Goal: Find specific page/section: Find specific page/section

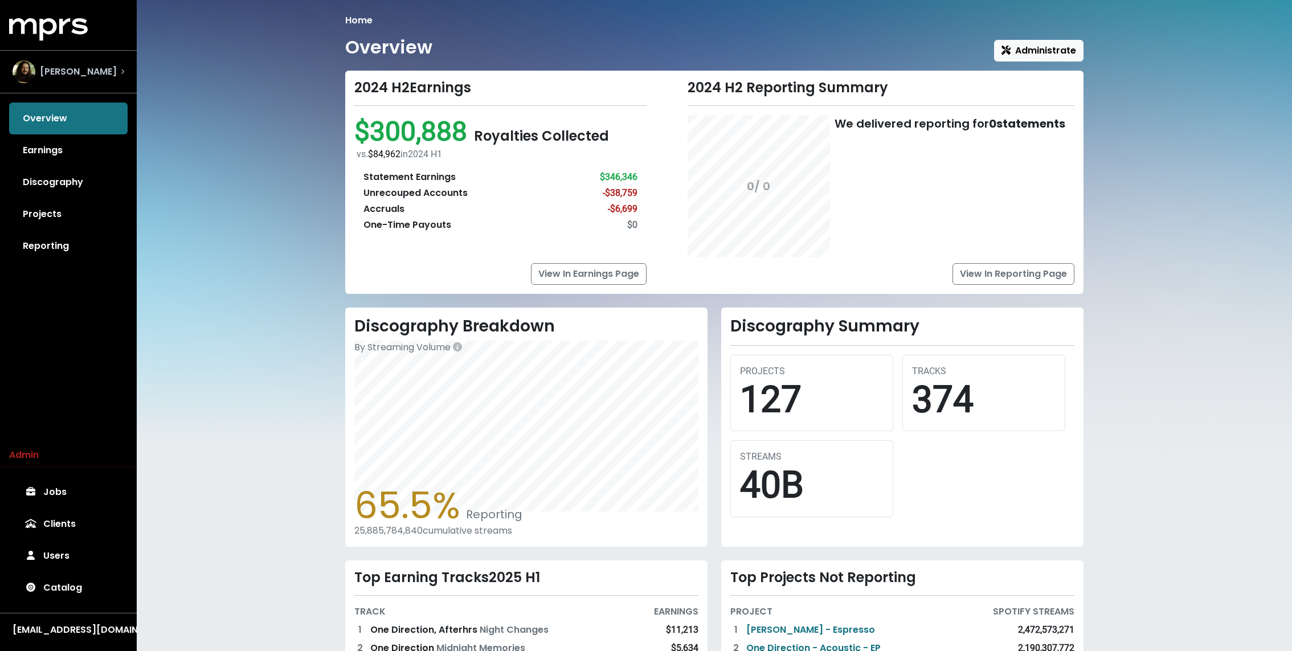
click at [97, 73] on span "Julian Bunetta" at bounding box center [78, 72] width 77 height 14
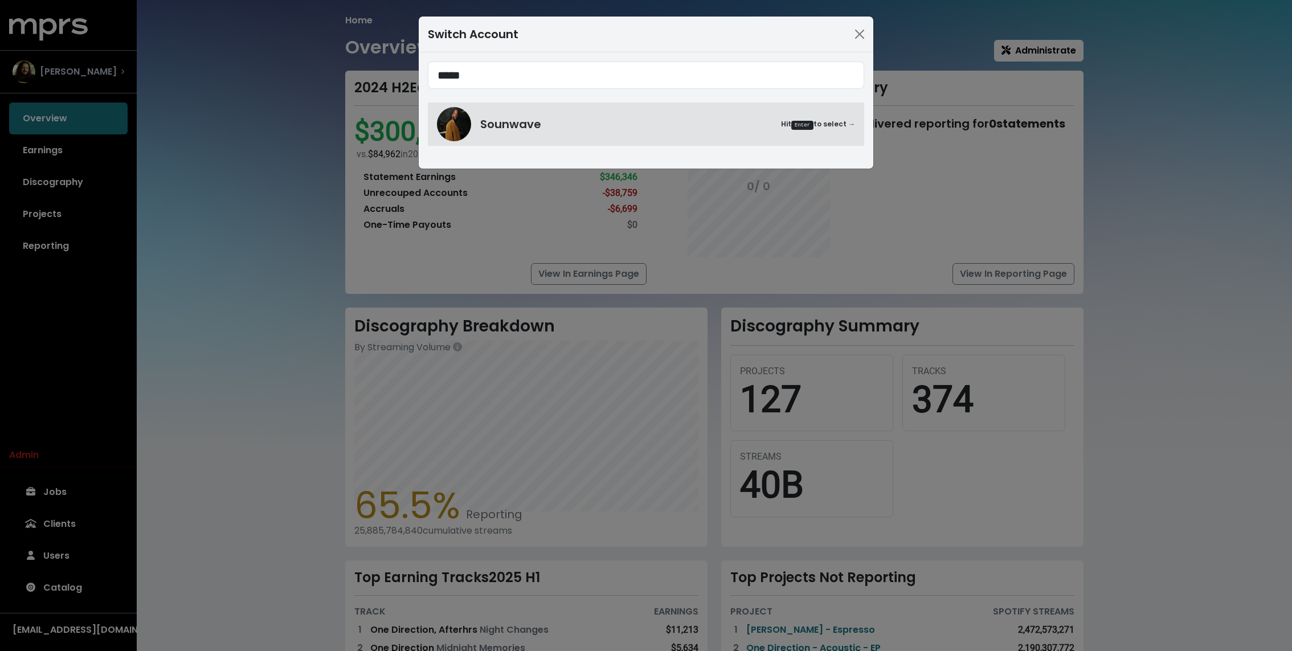
type input "*****"
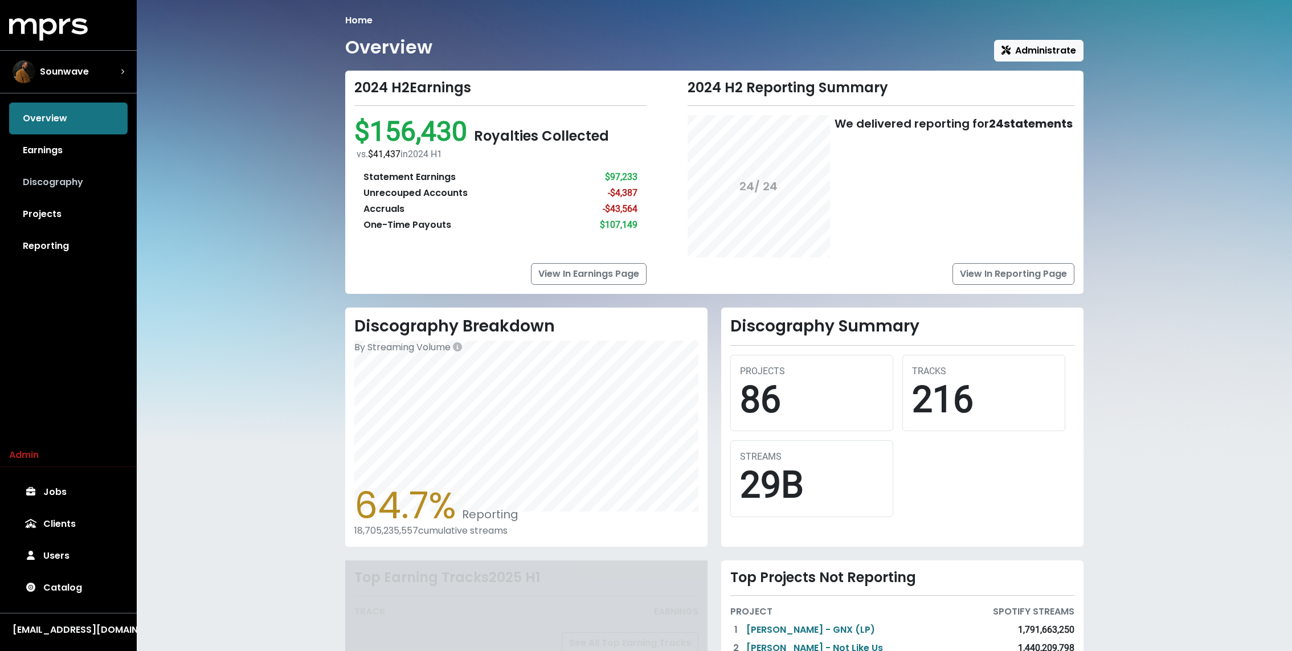
click at [50, 196] on link "Discography" at bounding box center [68, 182] width 118 height 32
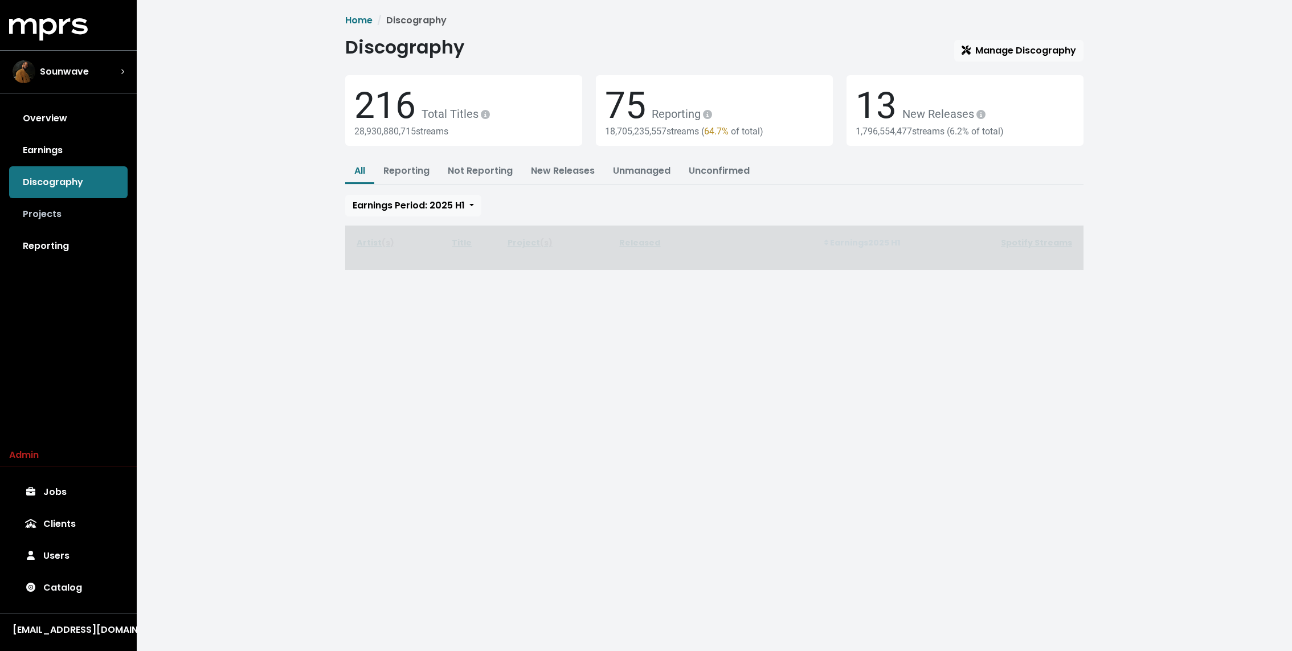
click at [50, 215] on link "Projects" at bounding box center [68, 214] width 118 height 32
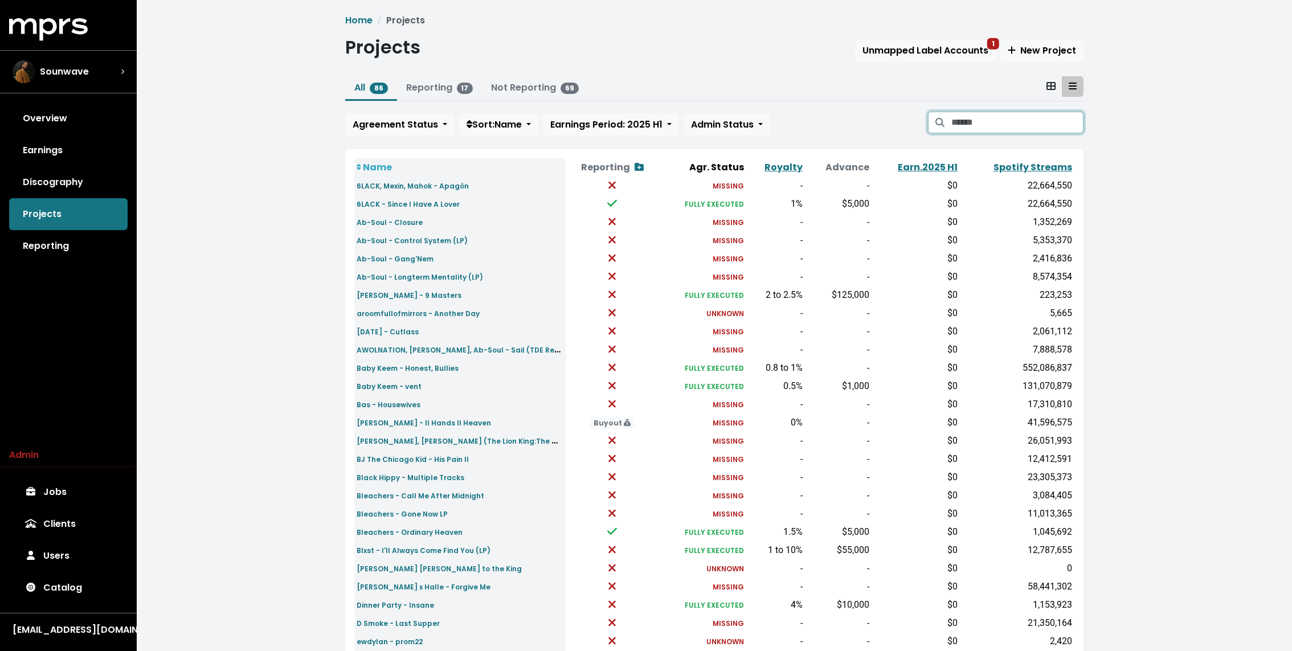
click at [1042, 117] on input "Search projects" at bounding box center [1017, 123] width 132 height 22
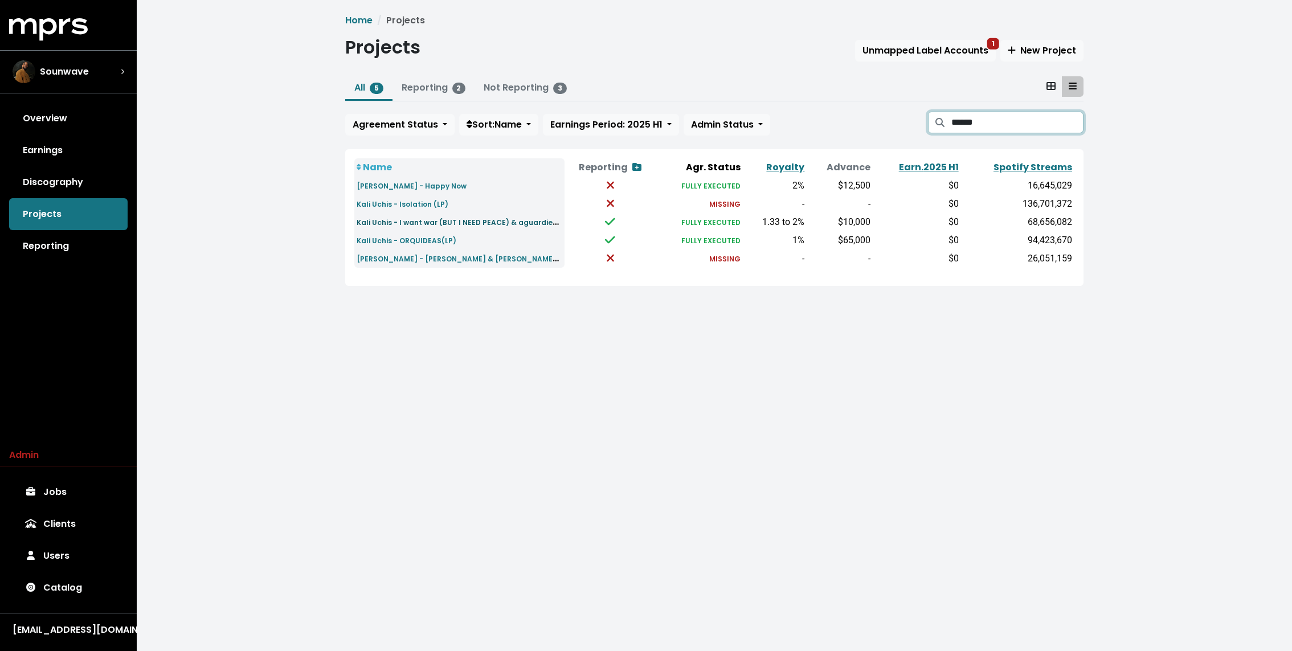
type input "******"
click at [410, 220] on small "Kali Uchis - I want war (BUT I NEED PEACE) & aguardiente y limón" at bounding box center [495, 221] width 277 height 13
click at [399, 239] on small "Kali Uchis - ORQUIDEAS(LP)" at bounding box center [407, 241] width 100 height 10
click at [76, 71] on span "Sounwave" at bounding box center [64, 72] width 49 height 14
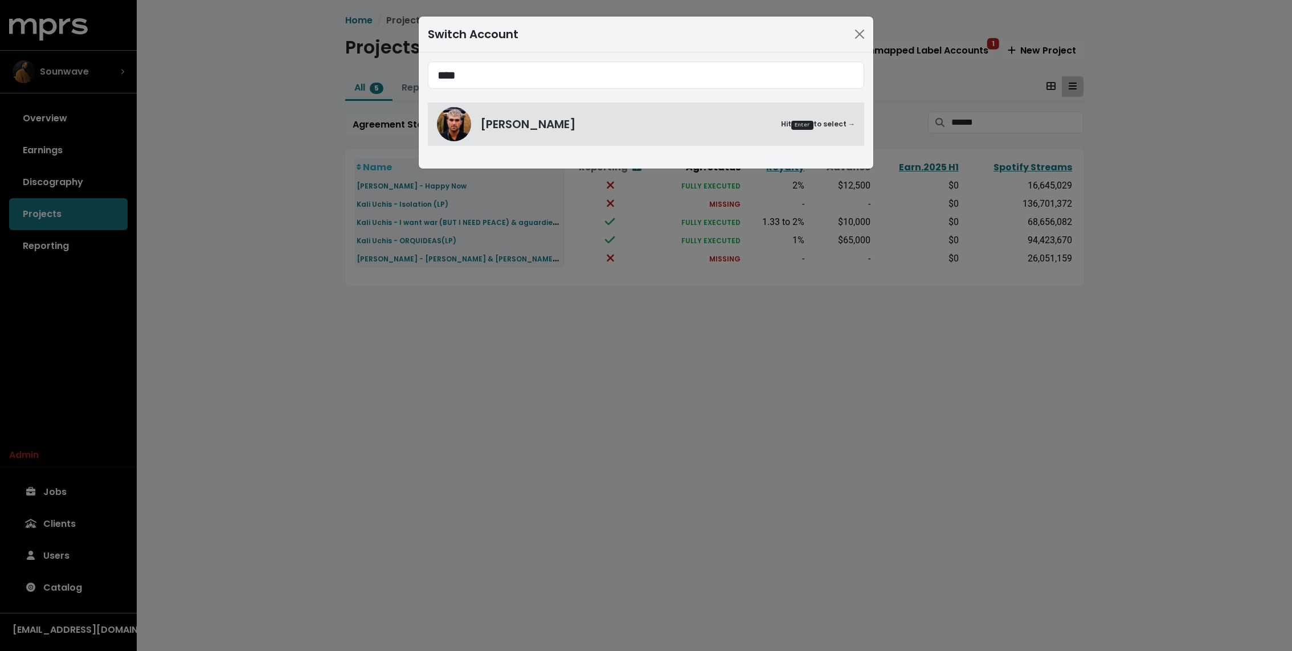
type input "****"
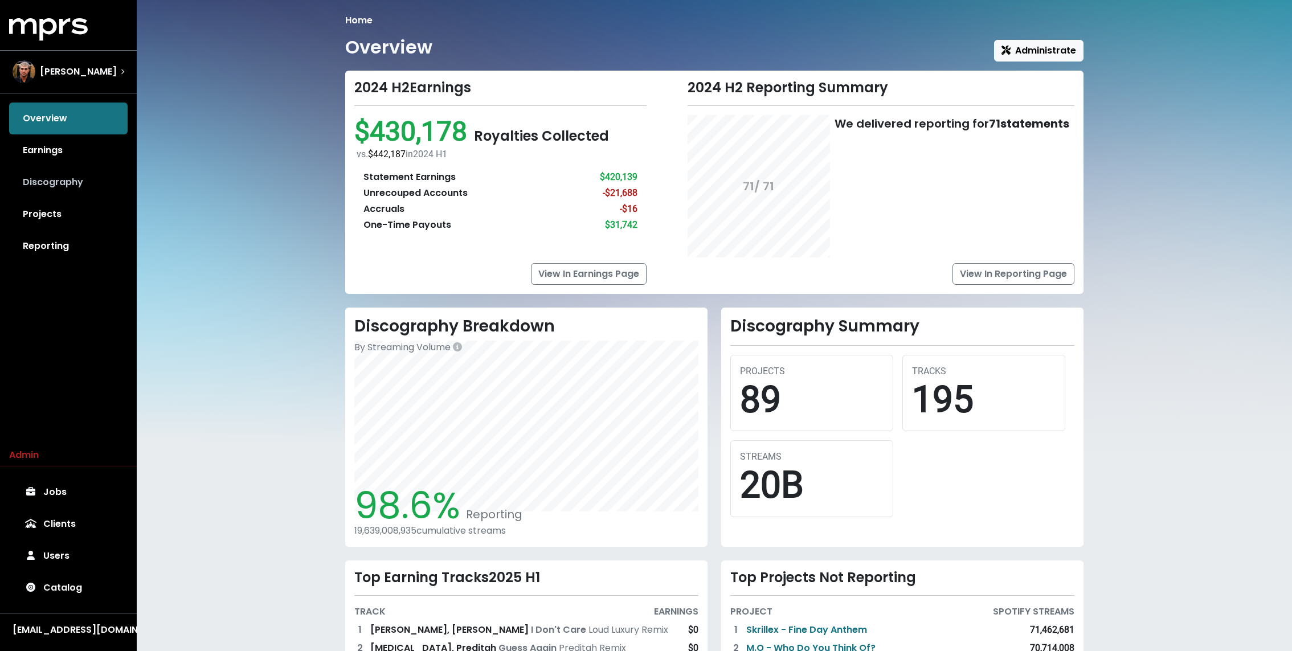
click at [69, 182] on link "Discography" at bounding box center [68, 182] width 118 height 32
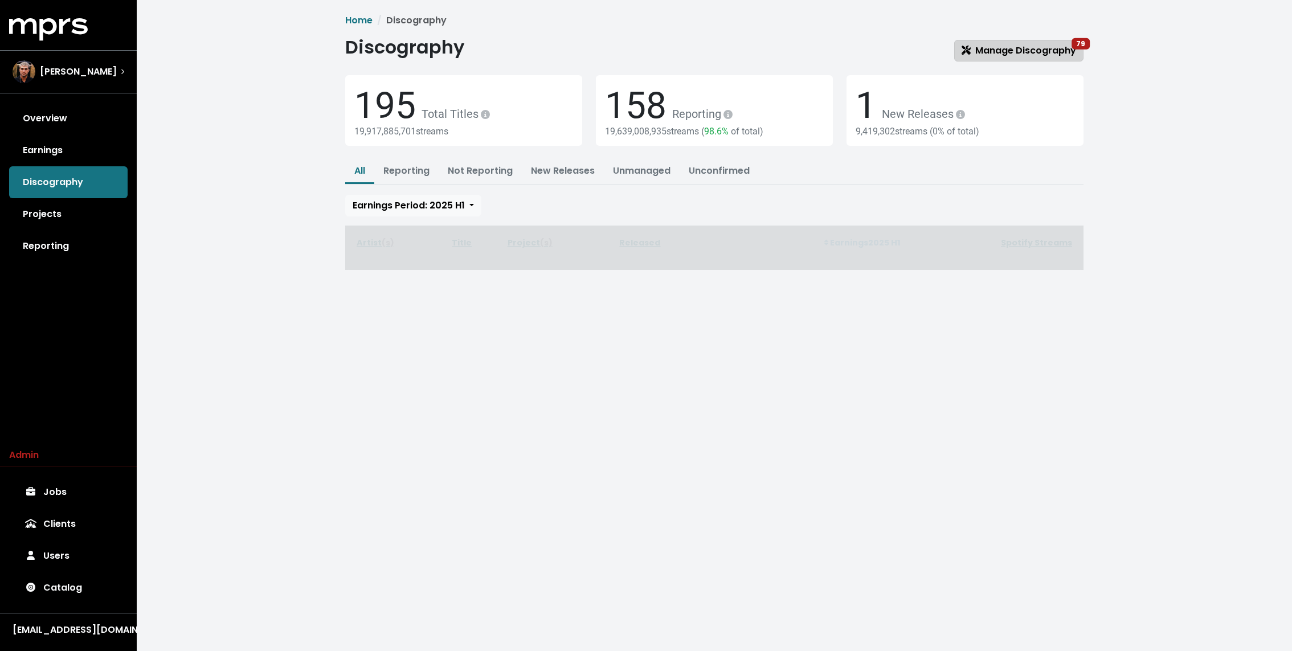
click at [1017, 47] on span "Manage Discography 79" at bounding box center [1018, 50] width 114 height 13
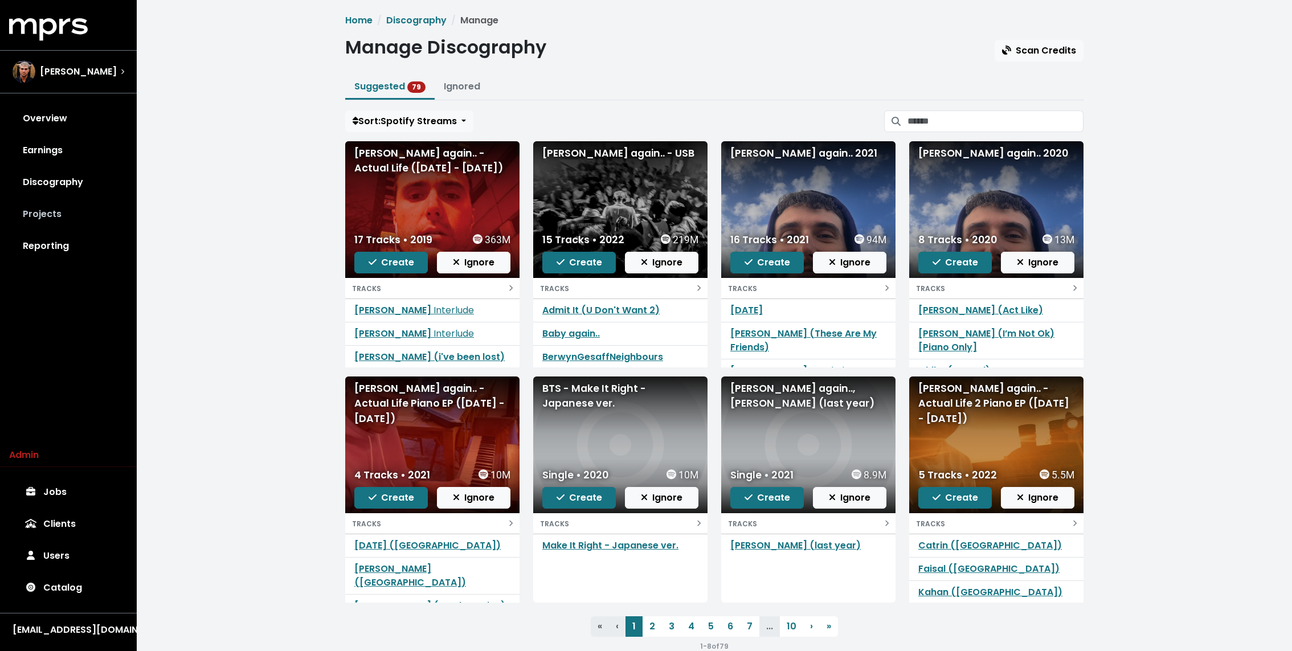
click at [77, 203] on link "Projects" at bounding box center [68, 214] width 118 height 32
click at [465, 263] on span "Ignore" at bounding box center [474, 262] width 42 height 13
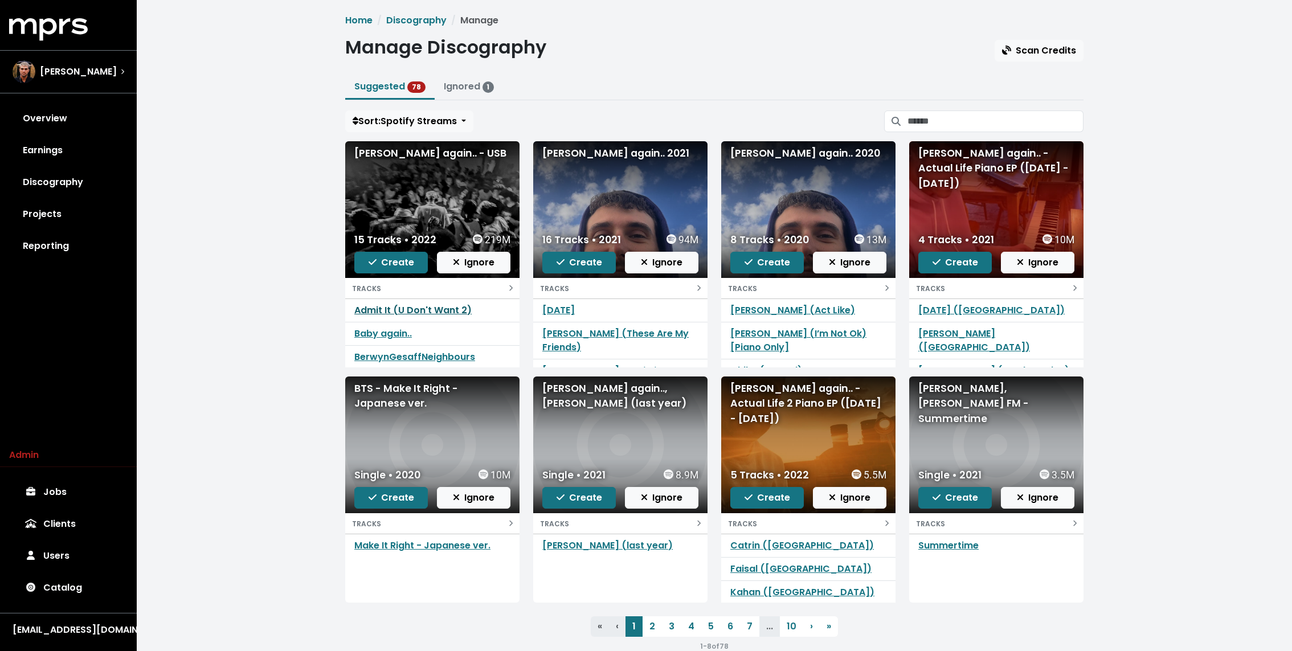
scroll to position [47, 0]
click at [473, 261] on span "Ignore" at bounding box center [474, 262] width 42 height 13
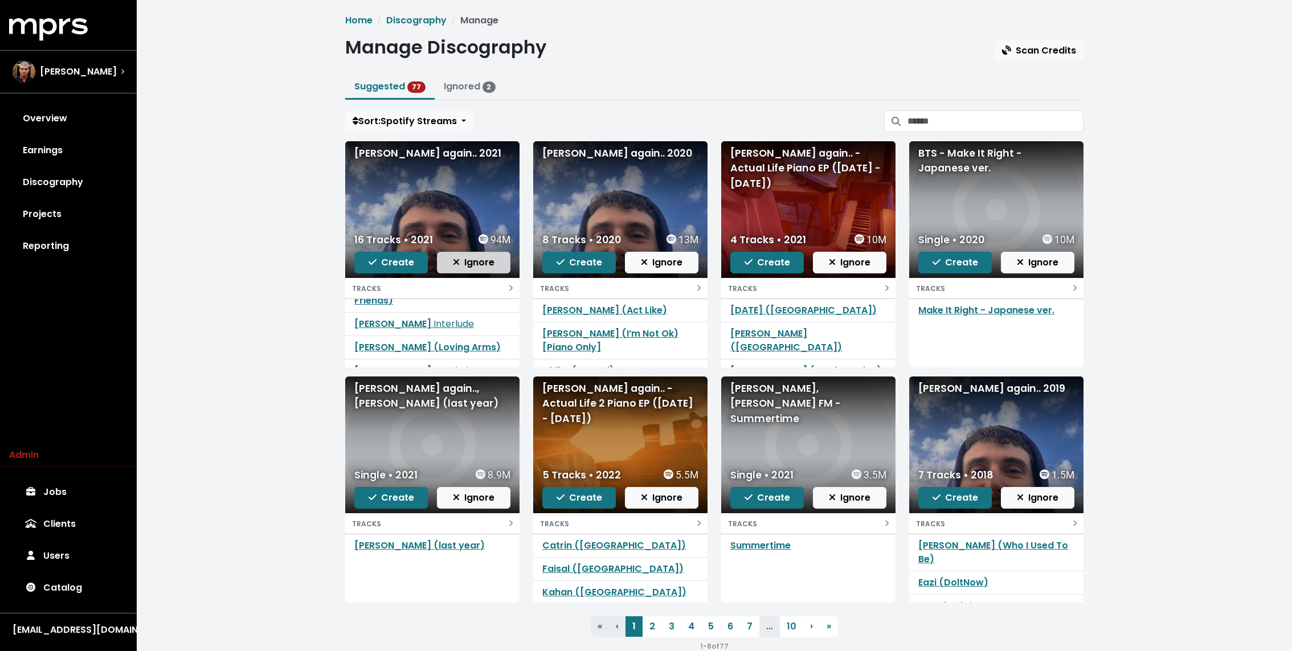
click at [461, 260] on span "Ignore" at bounding box center [474, 262] width 42 height 13
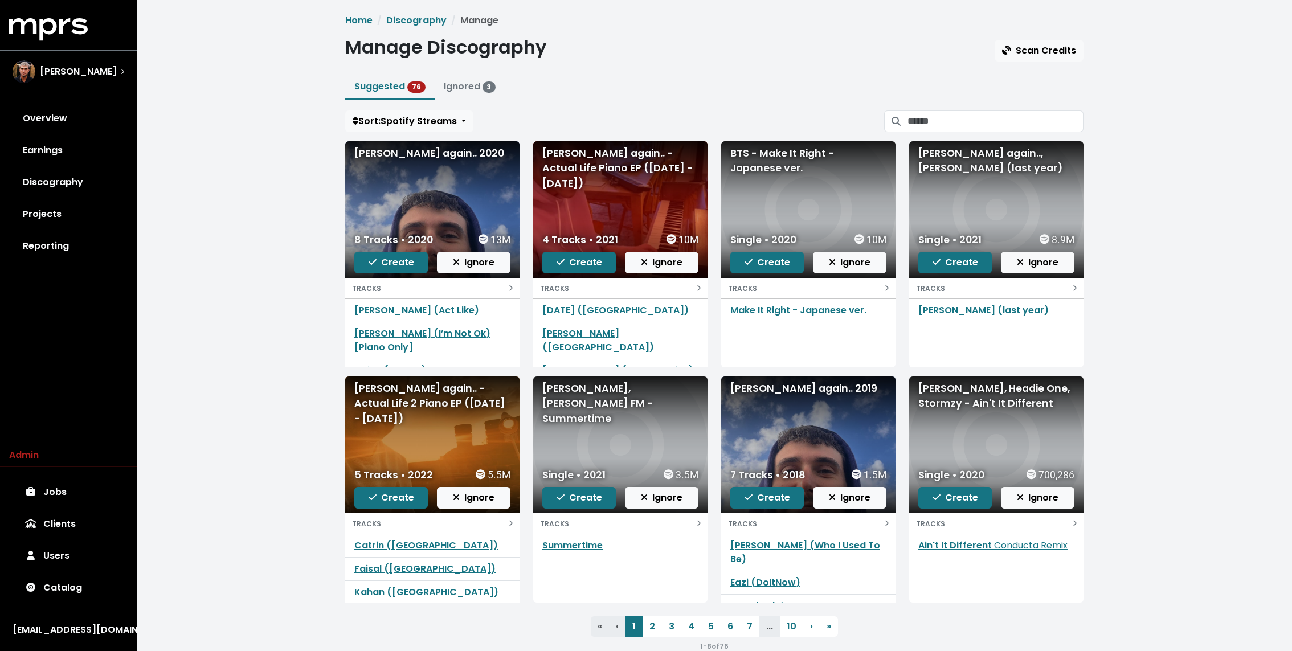
click at [461, 260] on span "Ignore" at bounding box center [474, 262] width 42 height 13
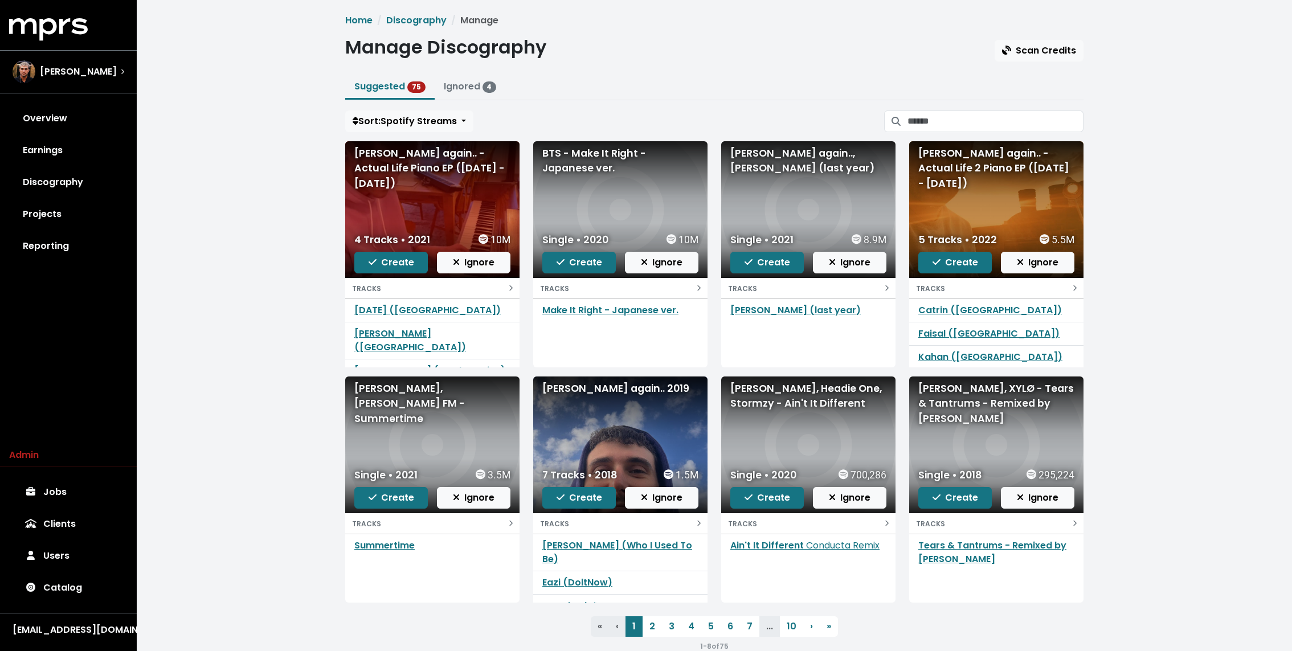
click at [461, 260] on span "Ignore" at bounding box center [474, 262] width 42 height 13
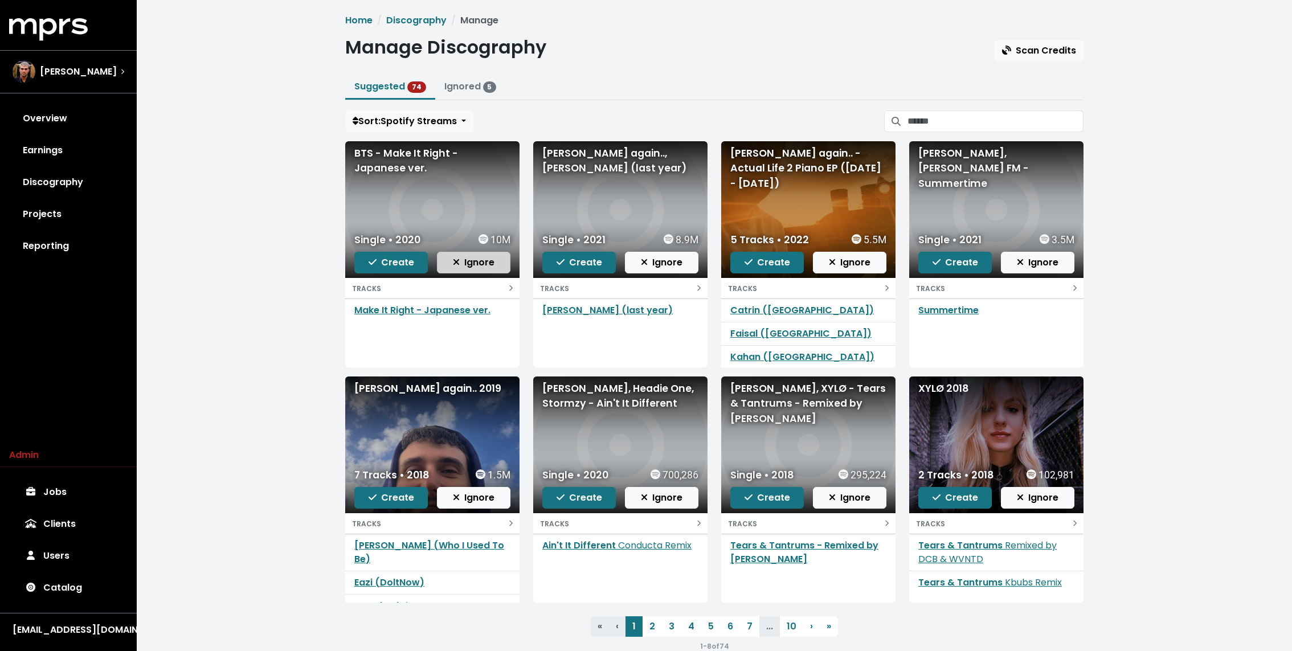
click at [460, 268] on span "Ignore" at bounding box center [474, 263] width 42 height 14
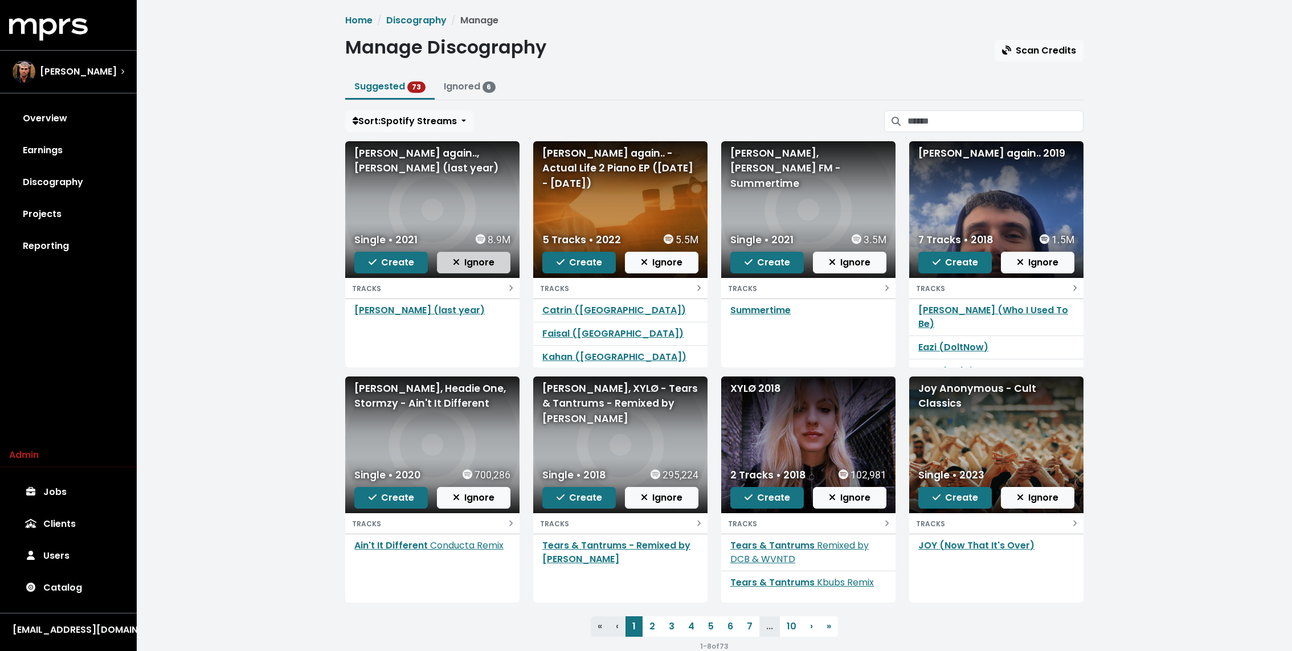
click at [461, 271] on button "Ignore" at bounding box center [473, 263] width 73 height 22
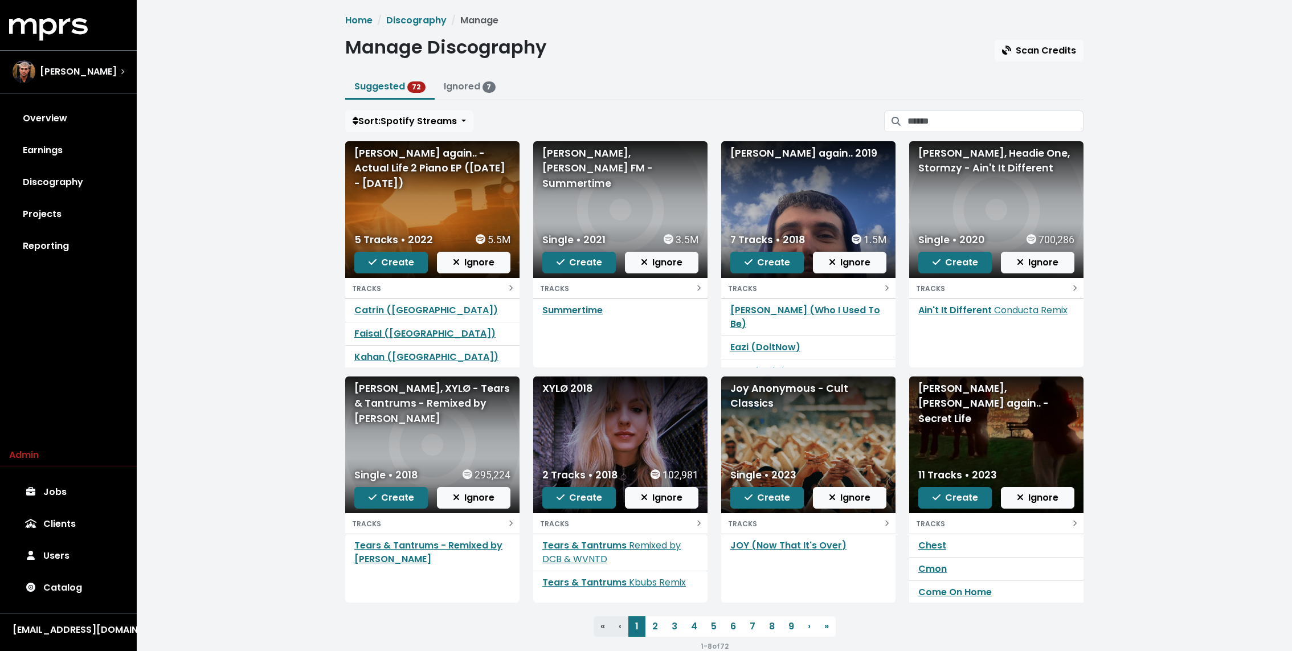
click at [461, 271] on button "Ignore" at bounding box center [473, 263] width 73 height 22
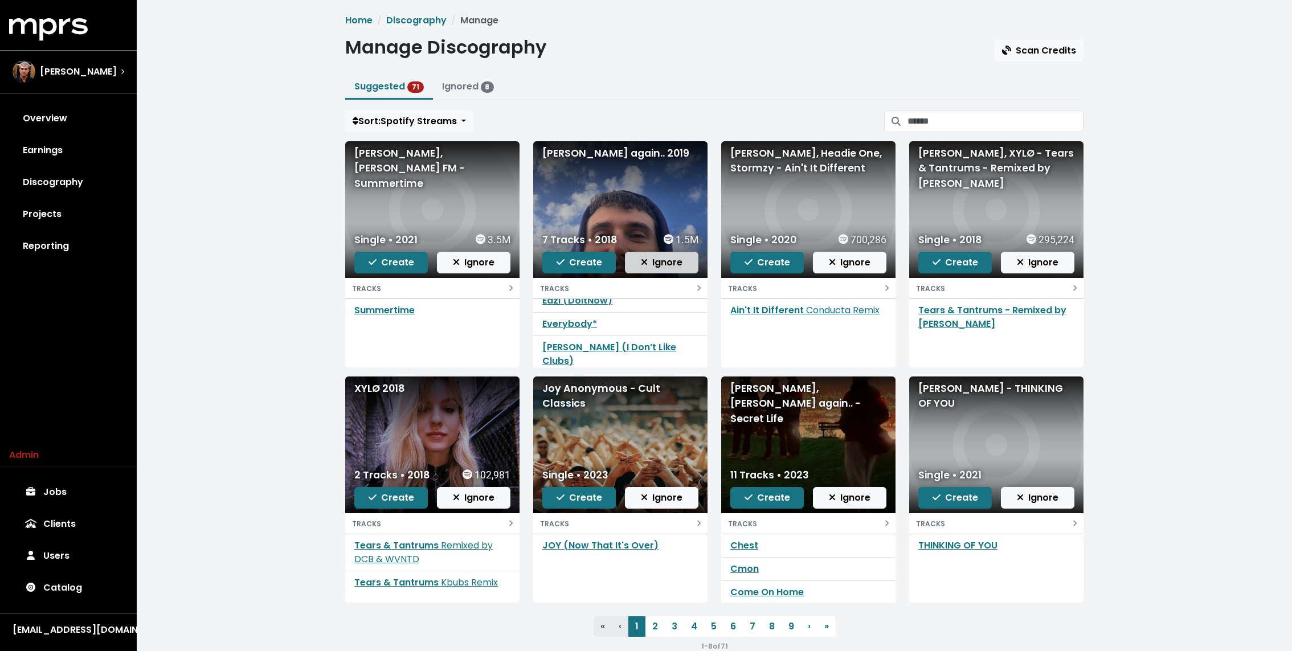
click at [664, 262] on span "Ignore" at bounding box center [662, 262] width 42 height 13
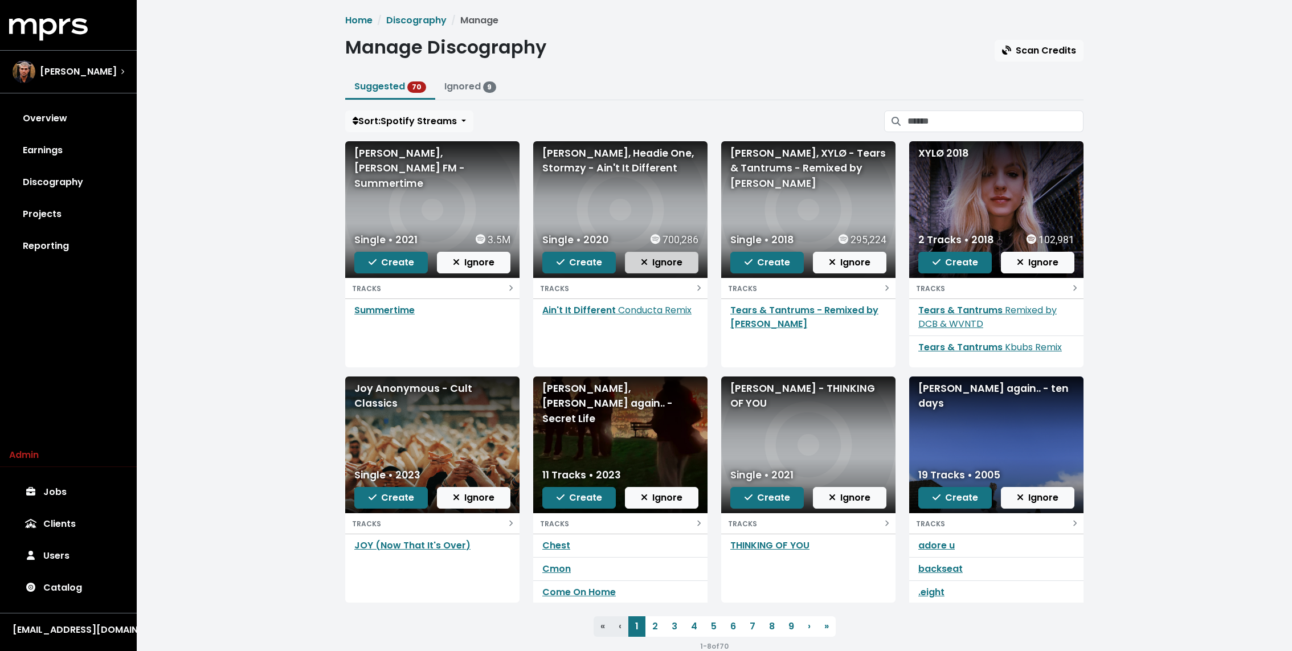
click at [661, 261] on span "Ignore" at bounding box center [662, 262] width 42 height 13
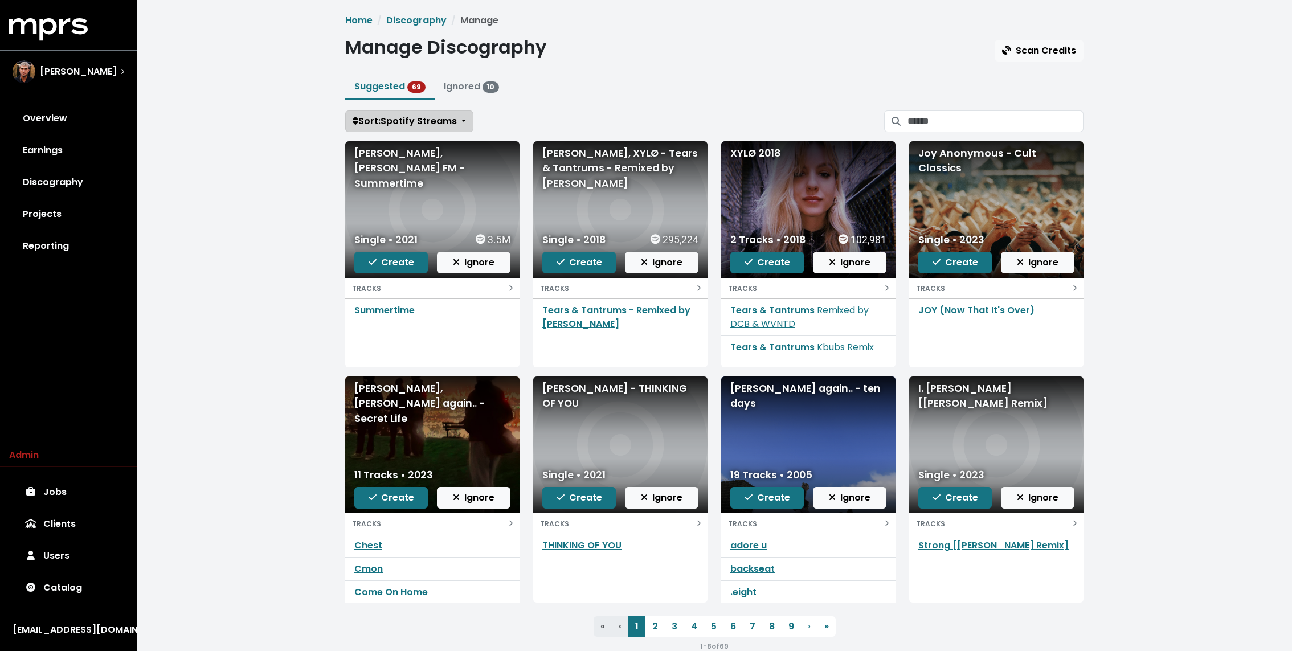
click at [424, 120] on span "Sort: Spotify Streams" at bounding box center [405, 120] width 104 height 13
click at [394, 184] on link "Date Added" at bounding box center [393, 183] width 95 height 18
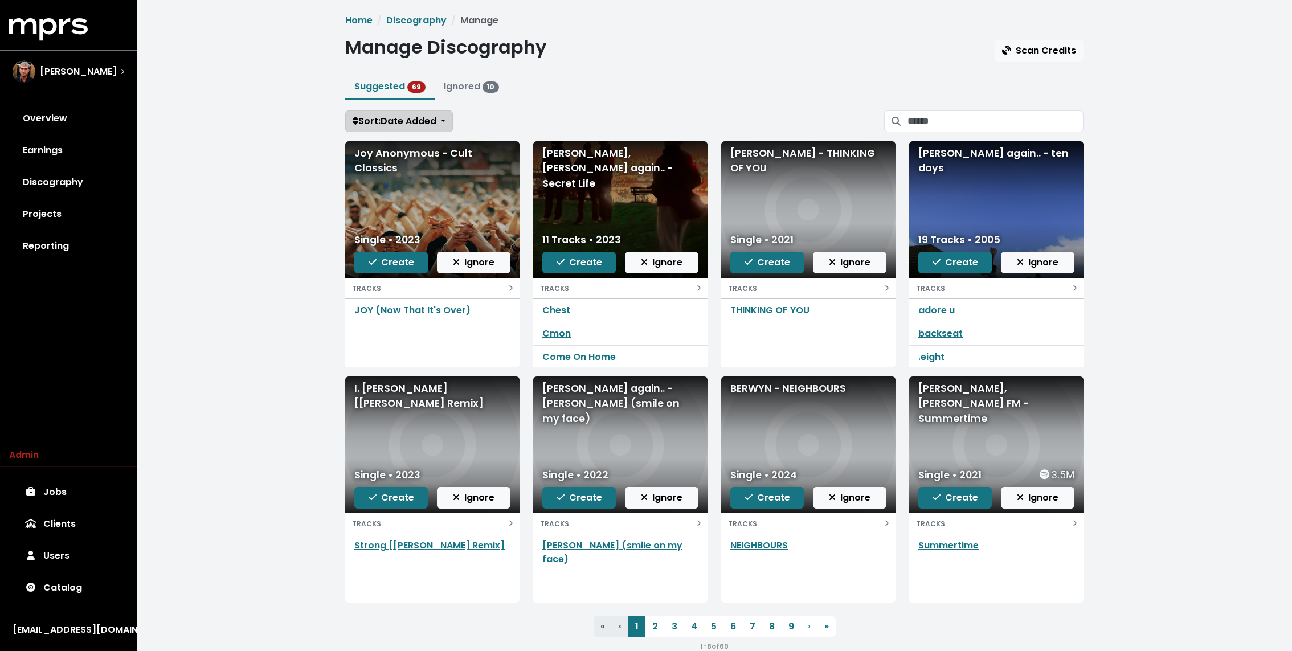
click at [425, 117] on span "Sort: Date Added" at bounding box center [395, 120] width 84 height 13
click at [394, 142] on link "Name" at bounding box center [393, 146] width 95 height 18
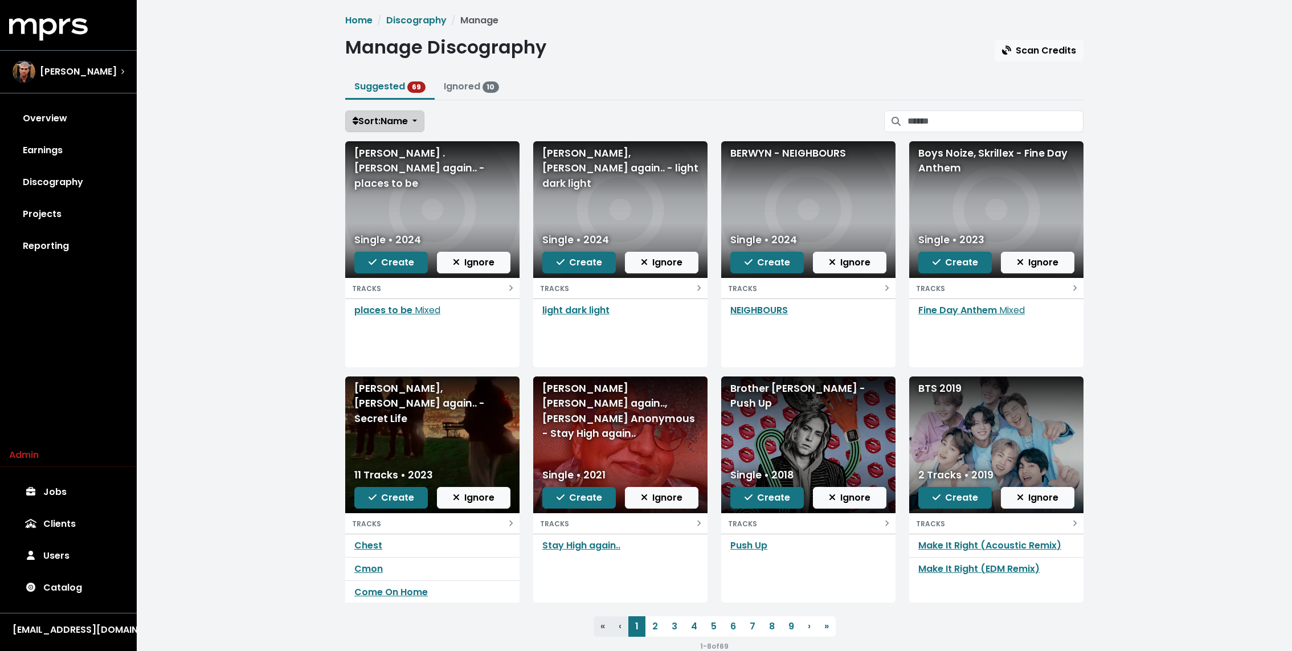
click at [424, 116] on button "Sort: Name" at bounding box center [384, 121] width 79 height 22
click at [384, 162] on link "Spotify Streams" at bounding box center [393, 164] width 95 height 18
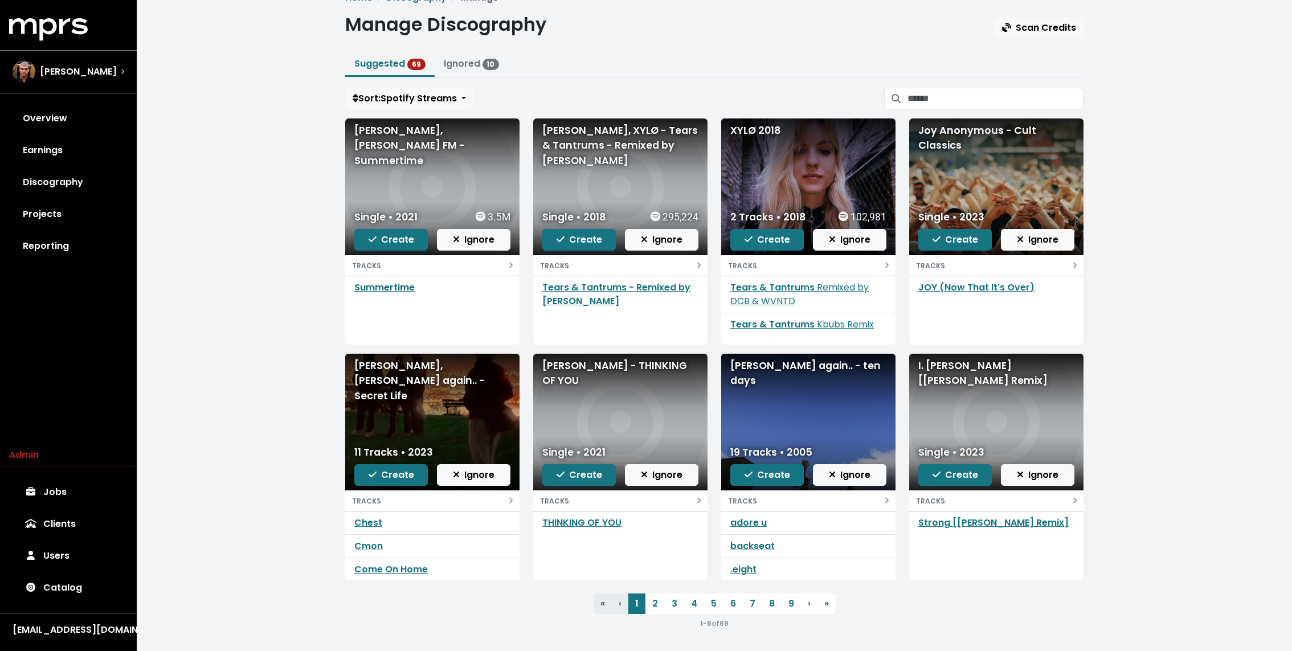
scroll to position [23, 0]
click at [809, 600] on span "›" at bounding box center [809, 602] width 3 height 13
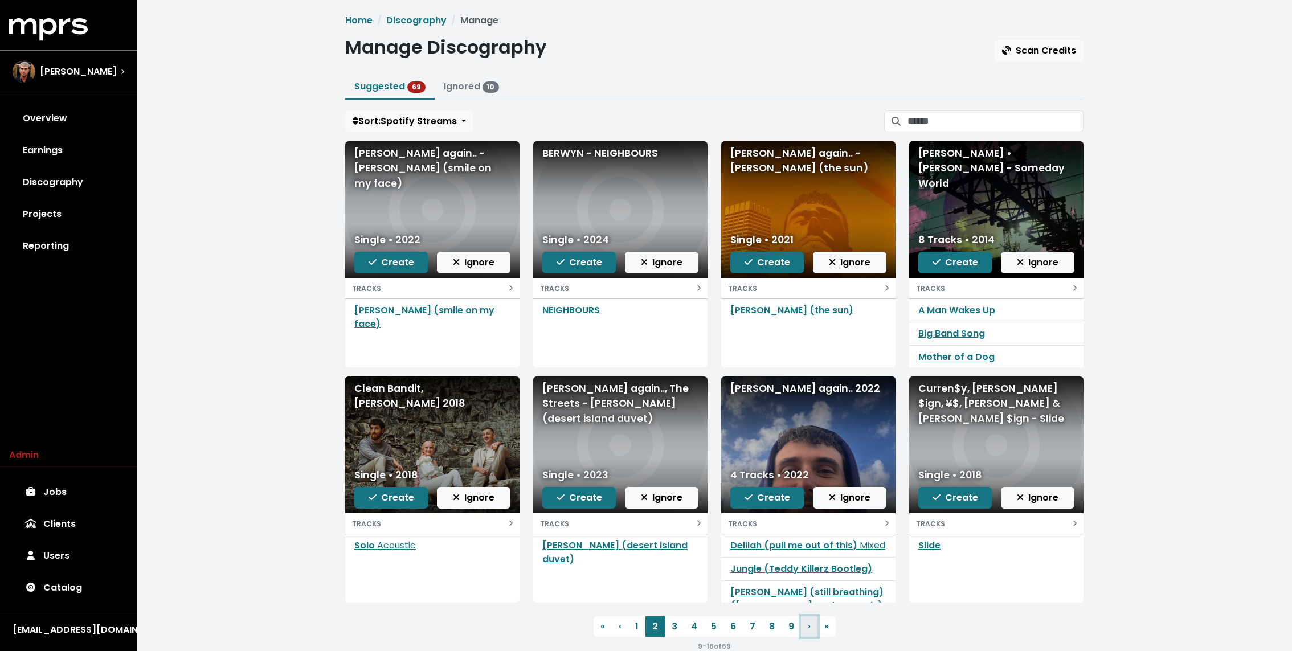
click at [808, 627] on span "›" at bounding box center [809, 626] width 3 height 13
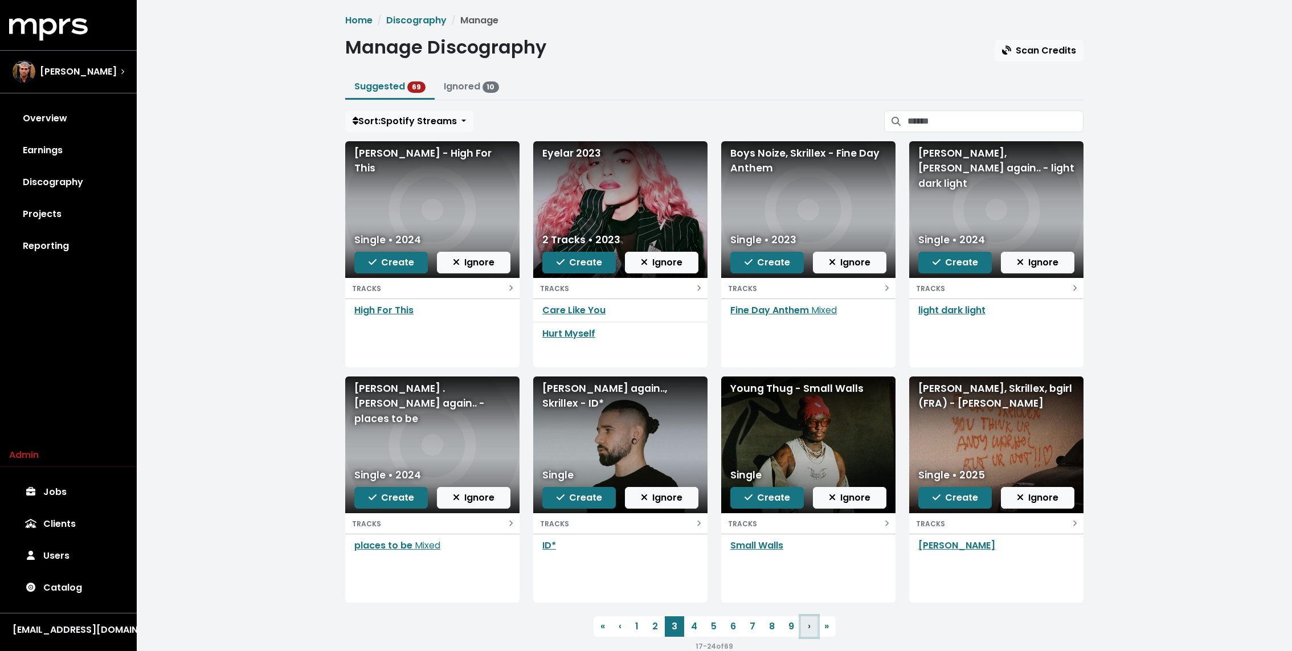
click at [808, 627] on span "›" at bounding box center [809, 626] width 3 height 13
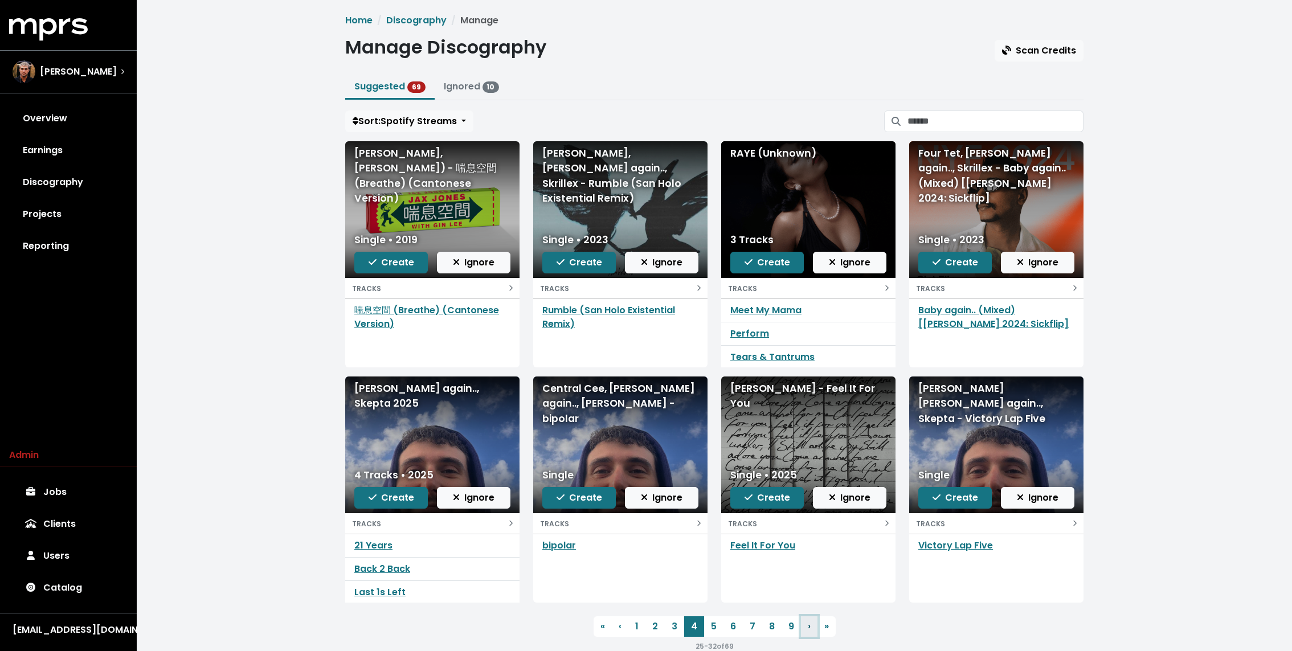
click at [808, 627] on span "›" at bounding box center [809, 626] width 3 height 13
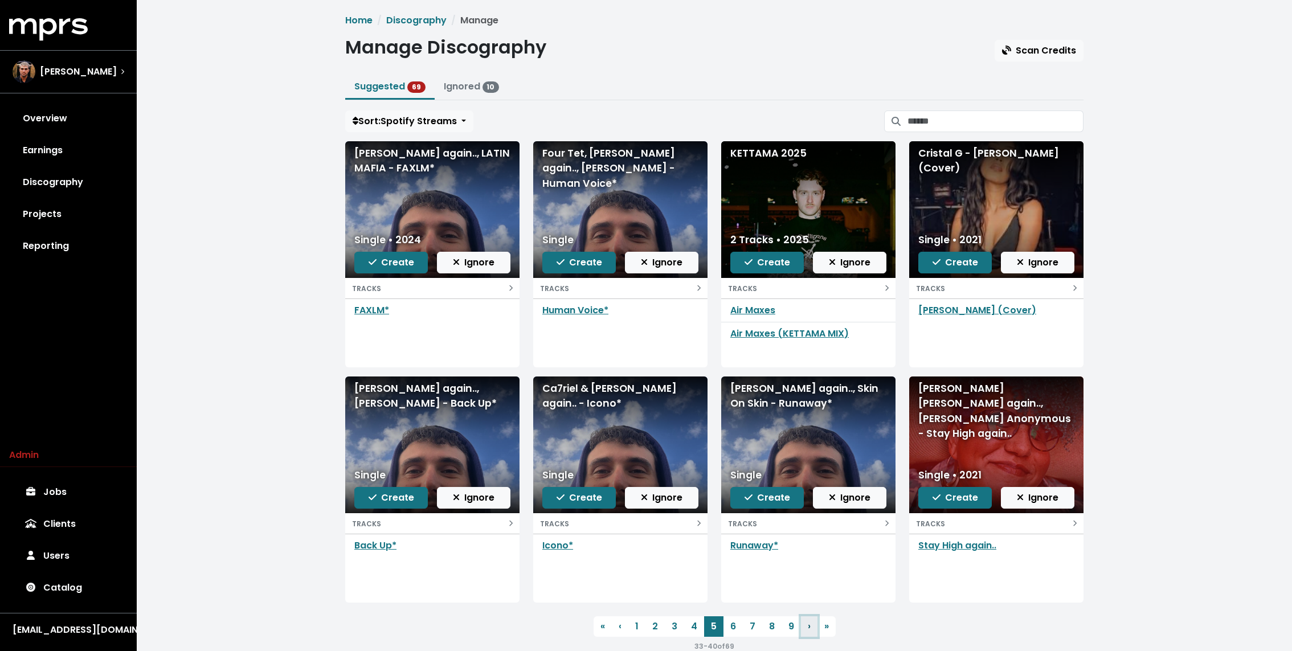
click at [808, 628] on span "›" at bounding box center [809, 626] width 3 height 13
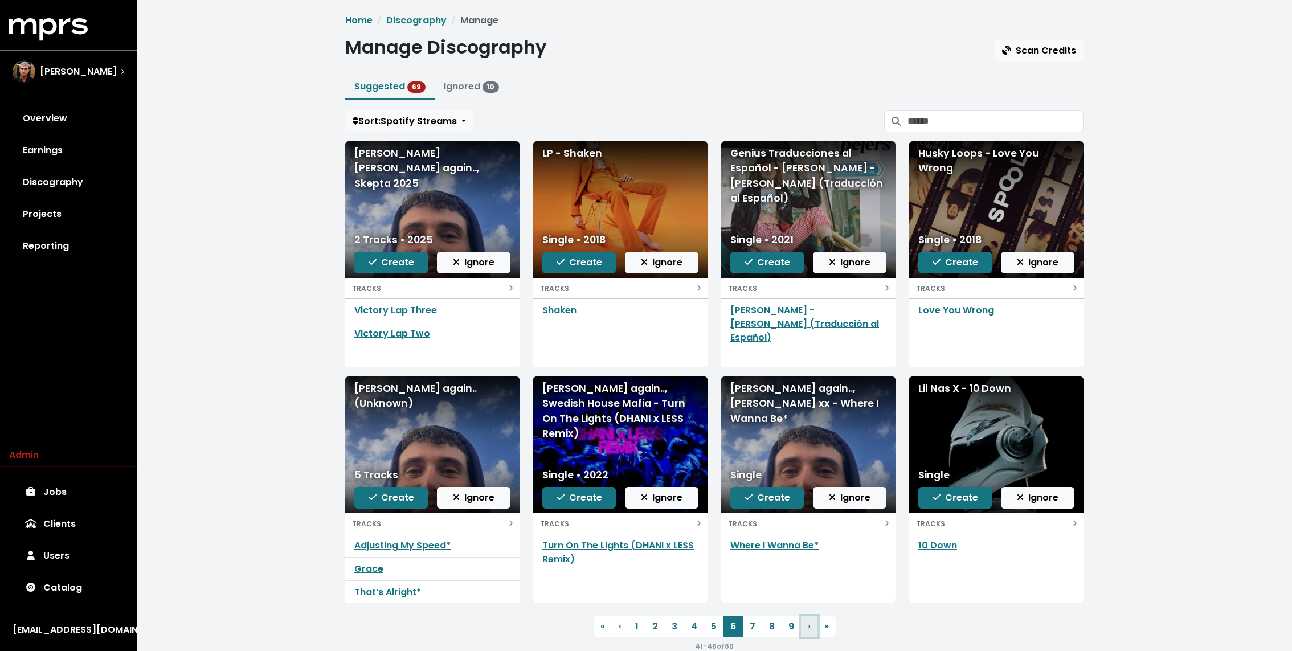
click at [808, 628] on span "›" at bounding box center [809, 626] width 3 height 13
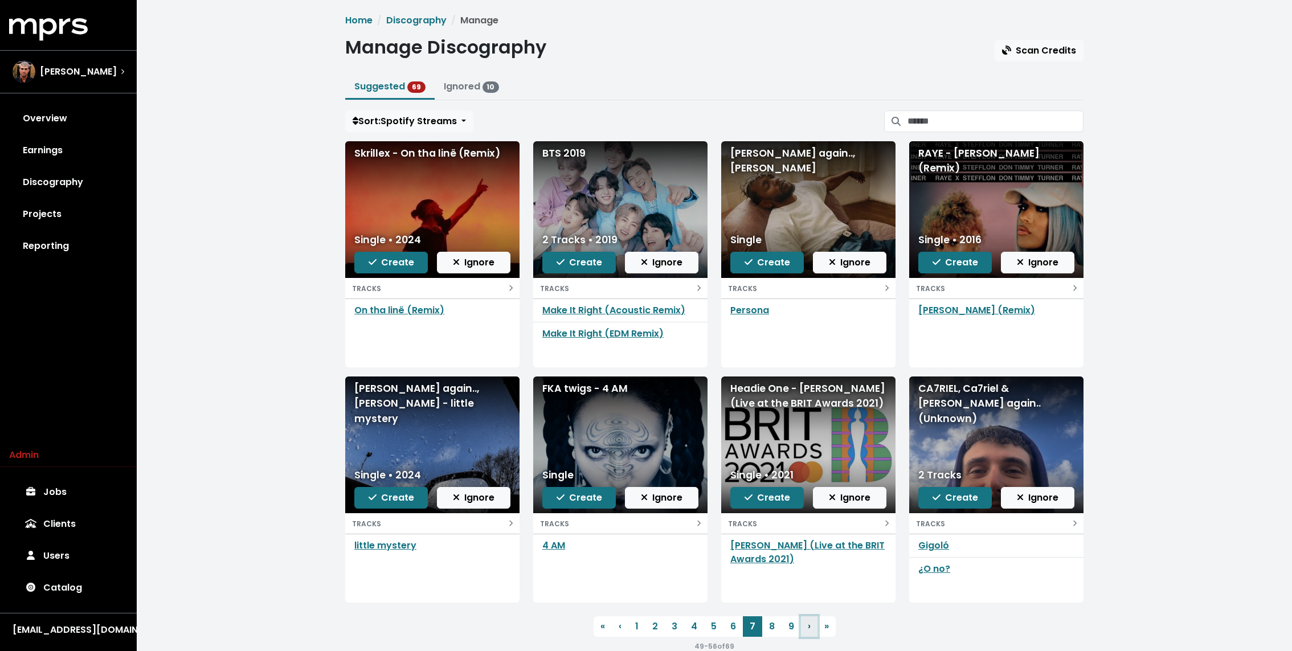
click at [809, 628] on span "›" at bounding box center [809, 626] width 3 height 13
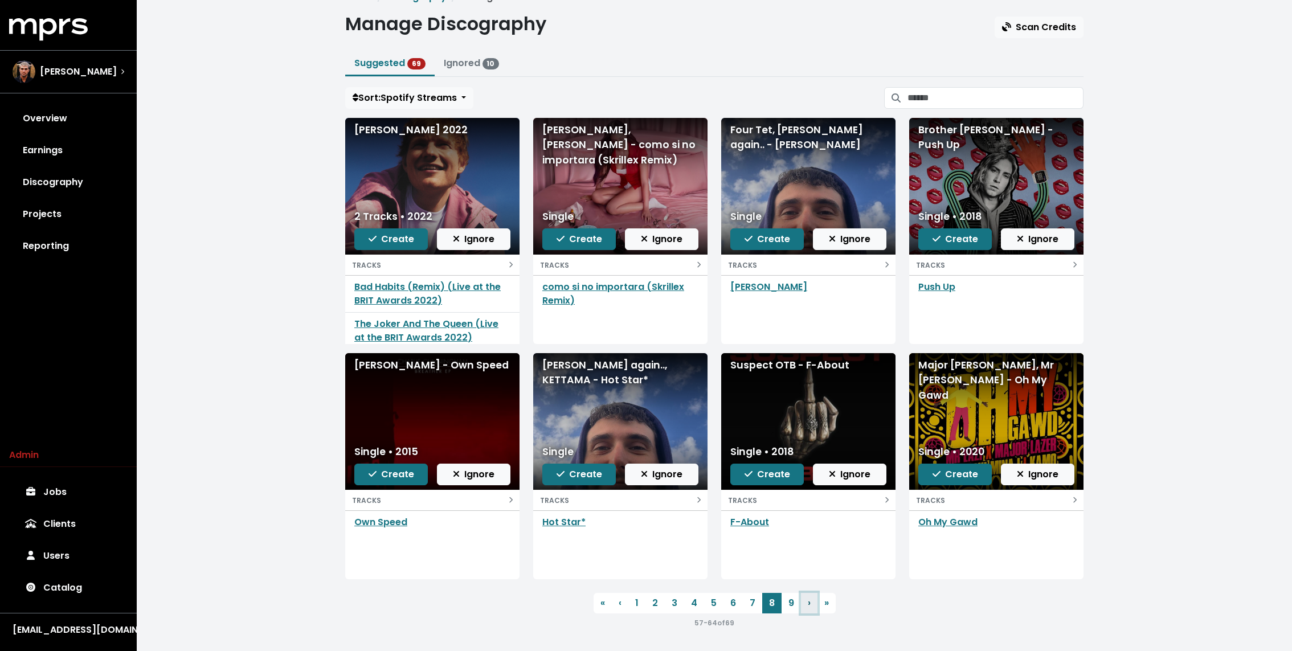
scroll to position [5, 0]
click at [476, 235] on span "Ignore" at bounding box center [474, 238] width 42 height 13
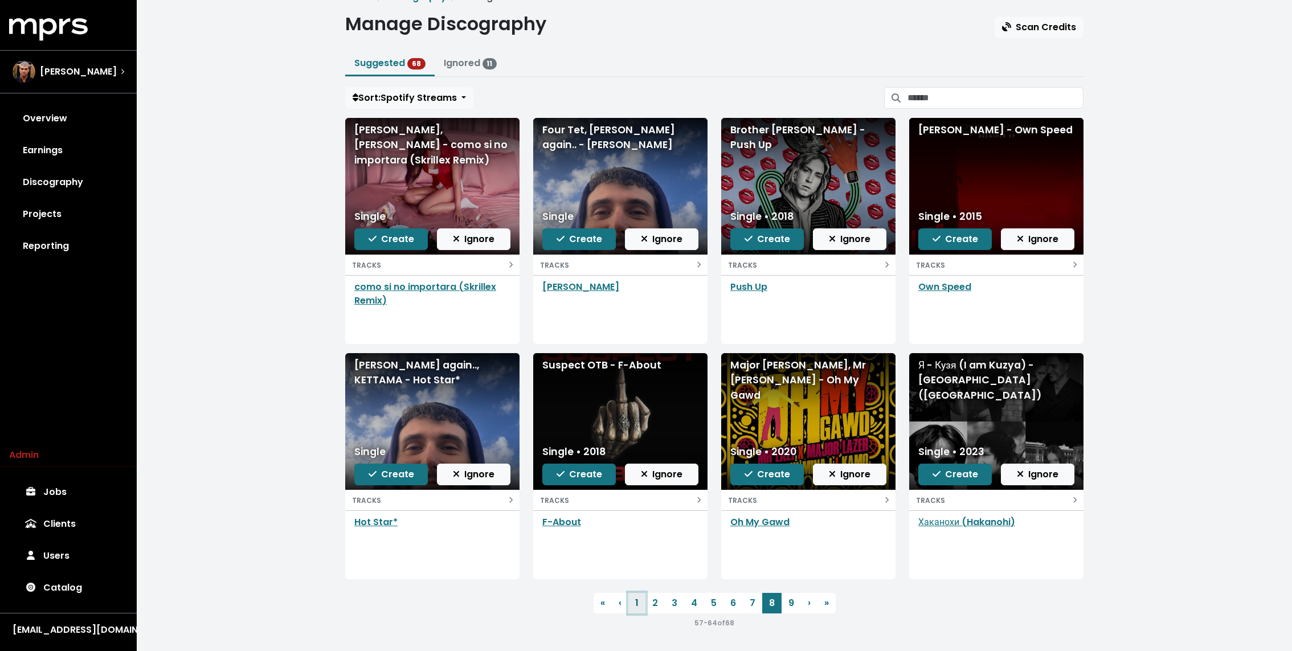
click at [637, 606] on link "1" at bounding box center [636, 603] width 17 height 21
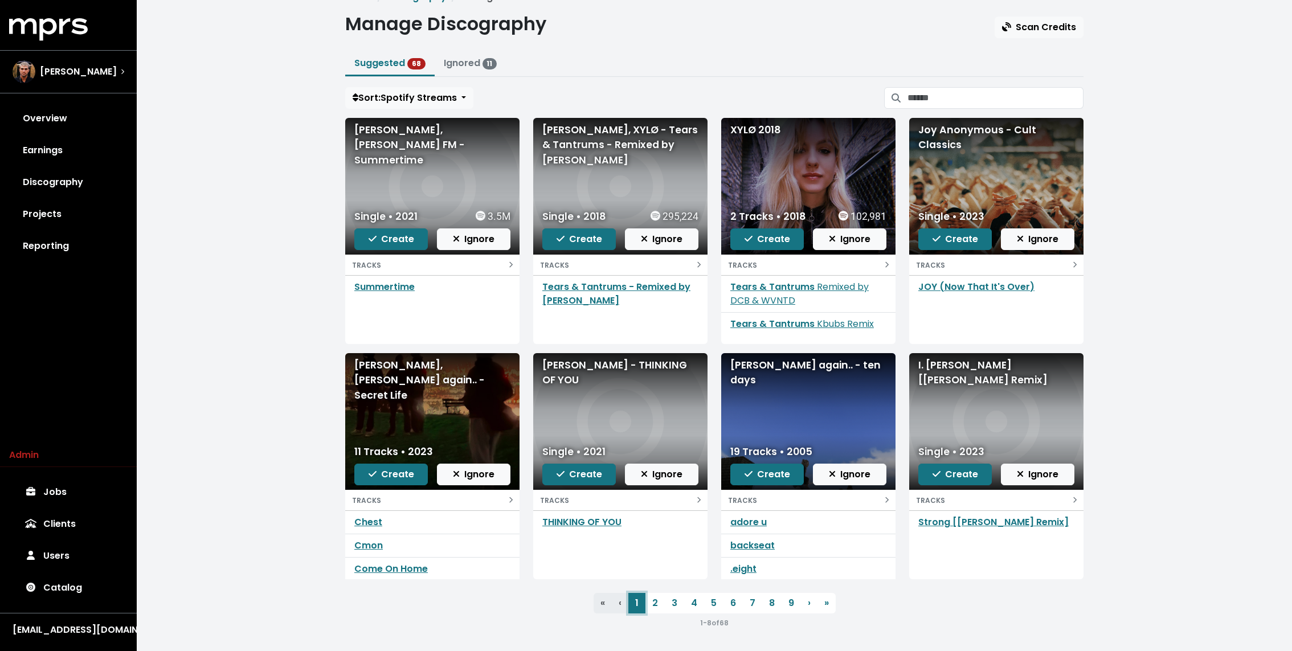
scroll to position [47, 0]
click at [850, 478] on span "Ignore" at bounding box center [850, 474] width 42 height 13
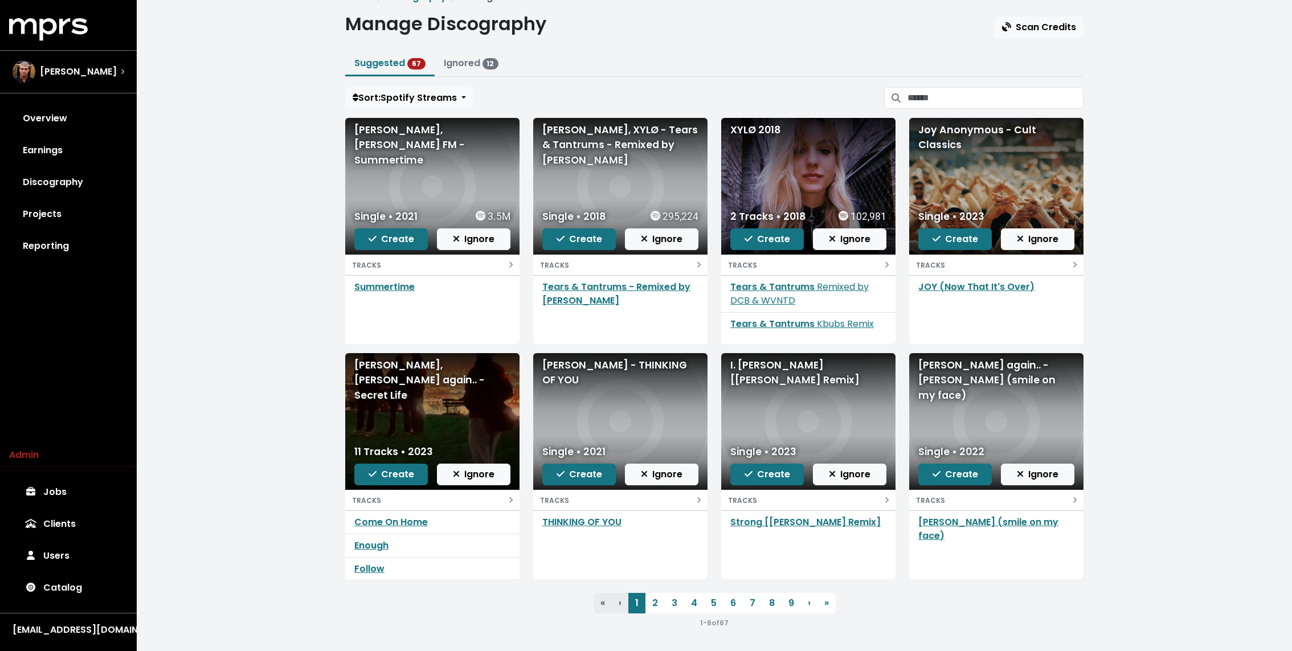
scroll to position [0, 0]
click at [260, 418] on div "Home Discography Manage Manage Discography Scan Credits Suggested 67 Ignored 12…" at bounding box center [714, 314] width 1155 height 675
click at [70, 192] on link "Discography" at bounding box center [68, 182] width 118 height 32
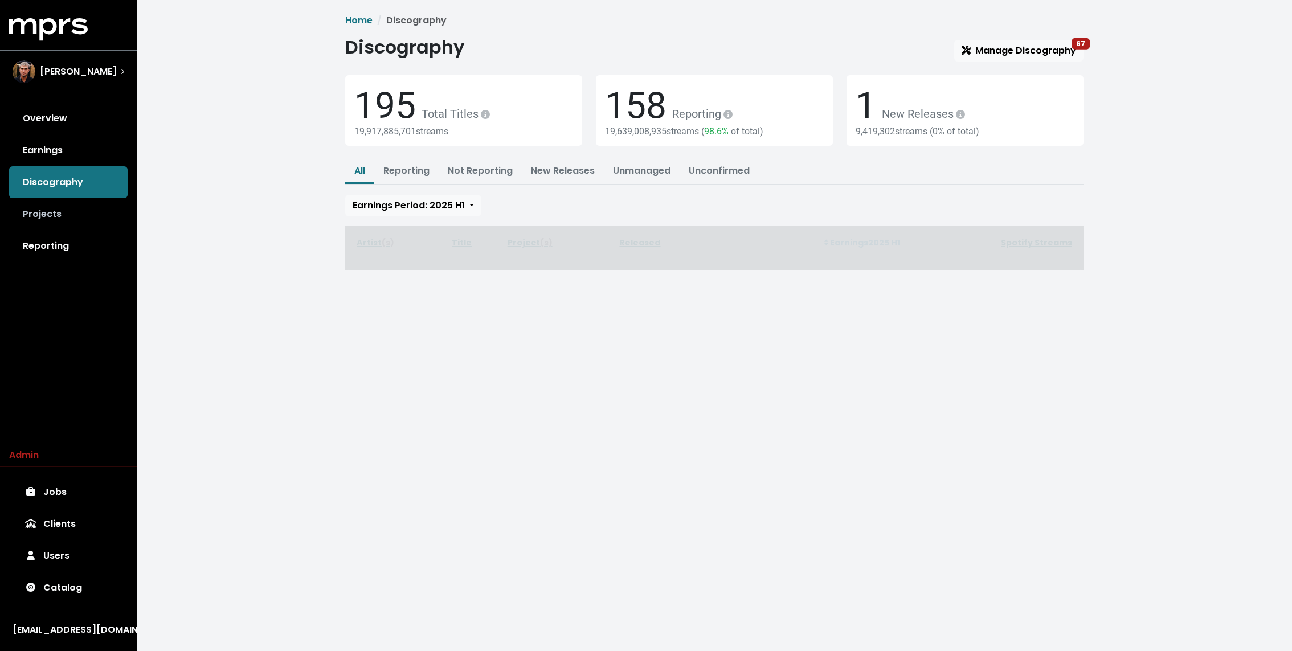
click at [50, 214] on link "Projects" at bounding box center [68, 214] width 118 height 32
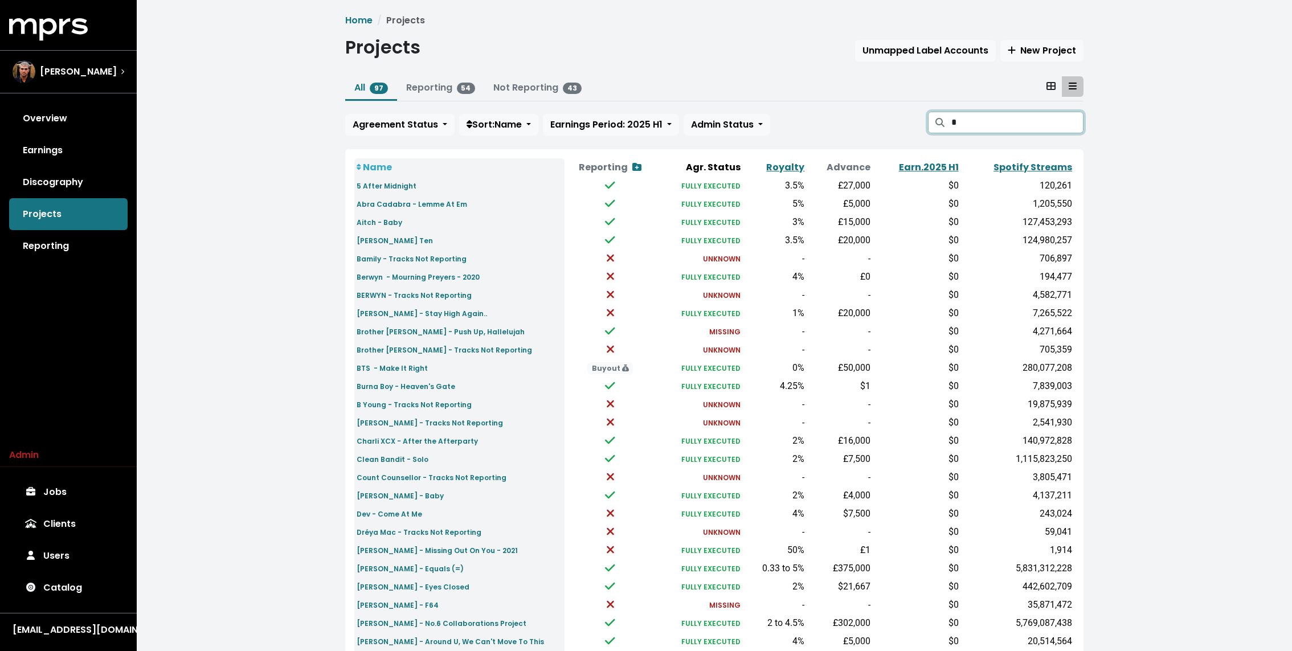
click at [1015, 118] on input "*" at bounding box center [1017, 123] width 132 height 22
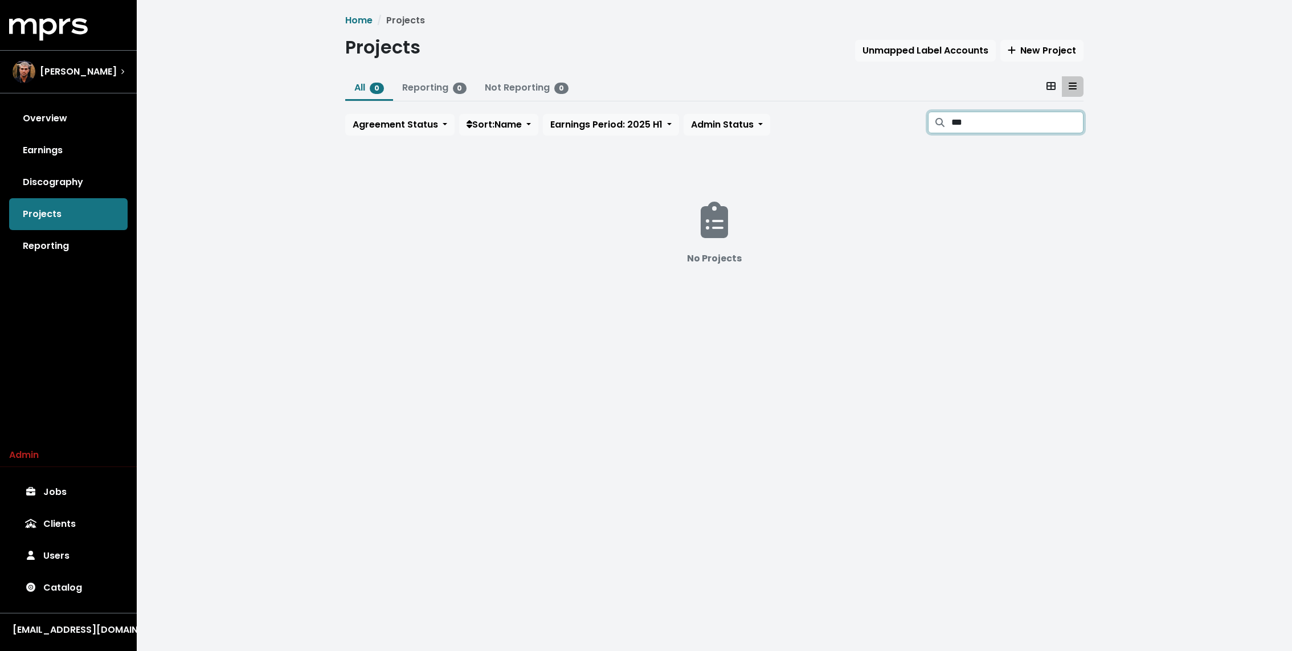
type input "****"
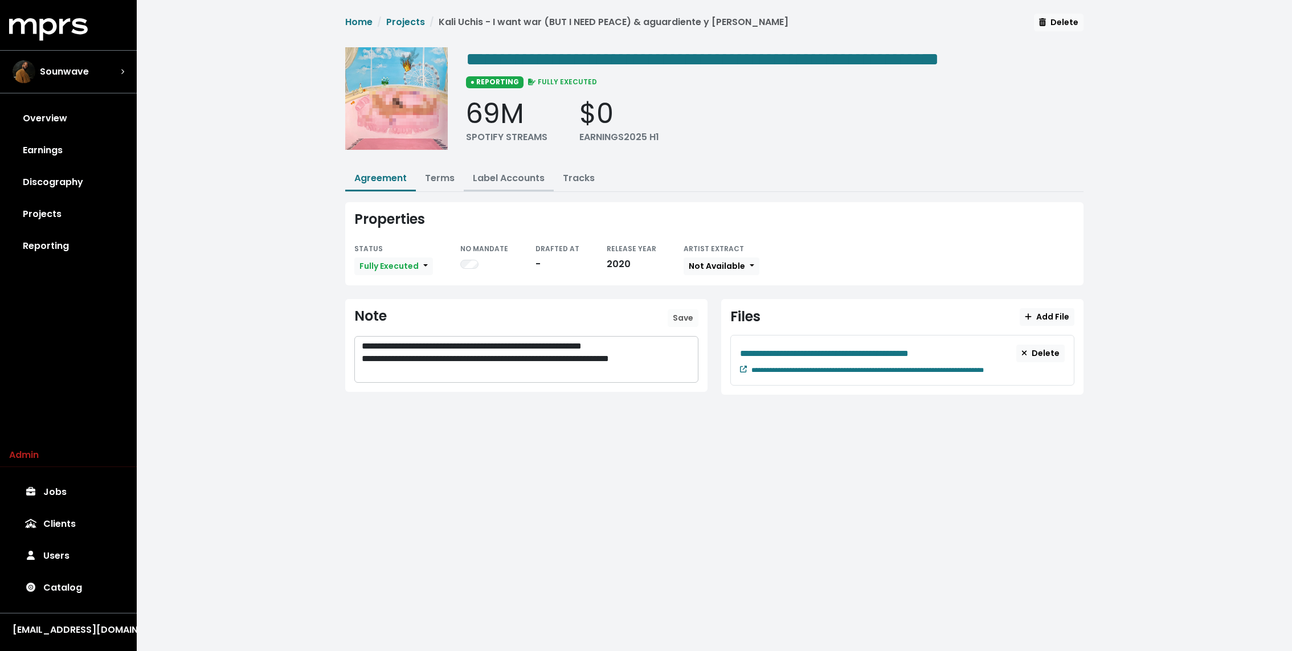
click at [520, 181] on link "Label Accounts" at bounding box center [509, 177] width 72 height 13
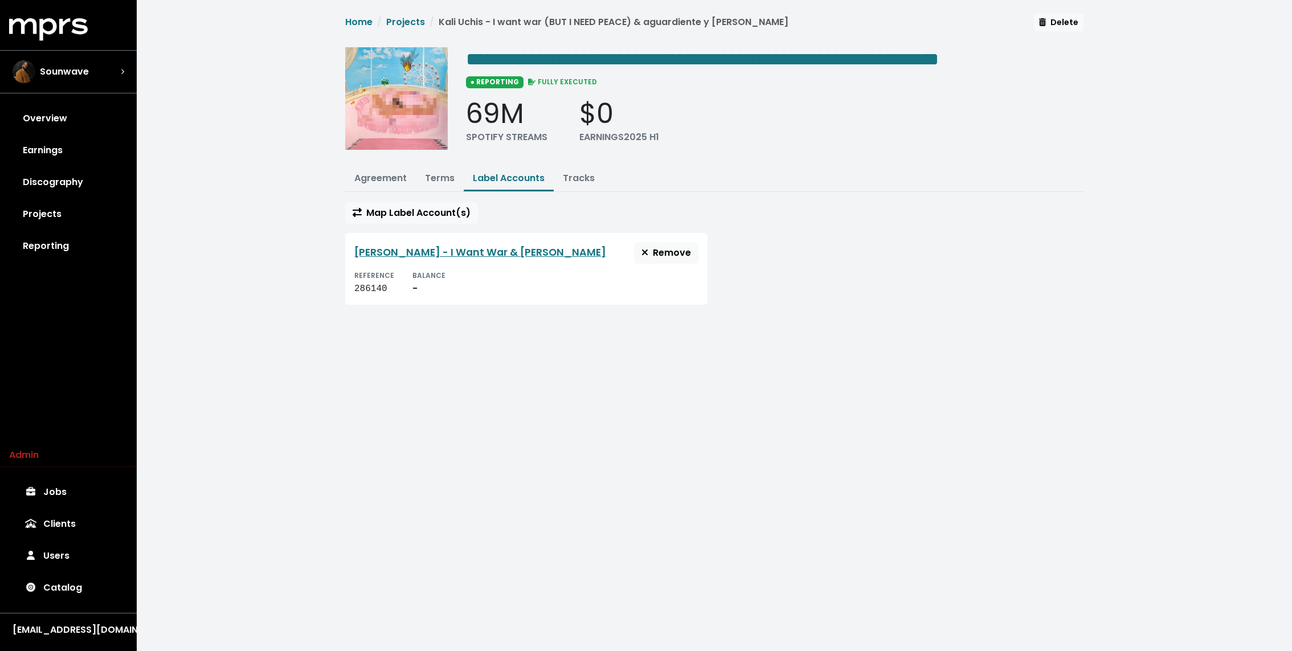
click at [361, 284] on div "286140" at bounding box center [374, 289] width 40 height 14
copy div "286140"
click at [675, 60] on span "**********" at bounding box center [702, 59] width 473 height 18
click at [575, 56] on span "**********" at bounding box center [702, 59] width 473 height 18
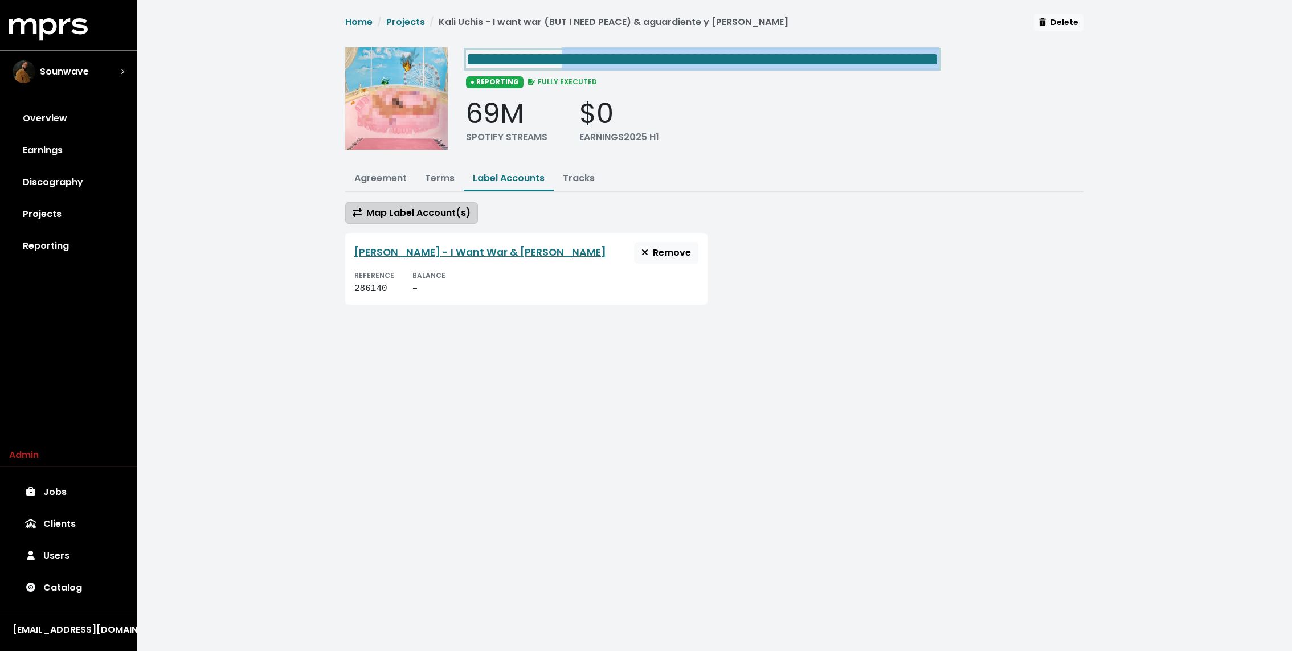
copy span "**********"
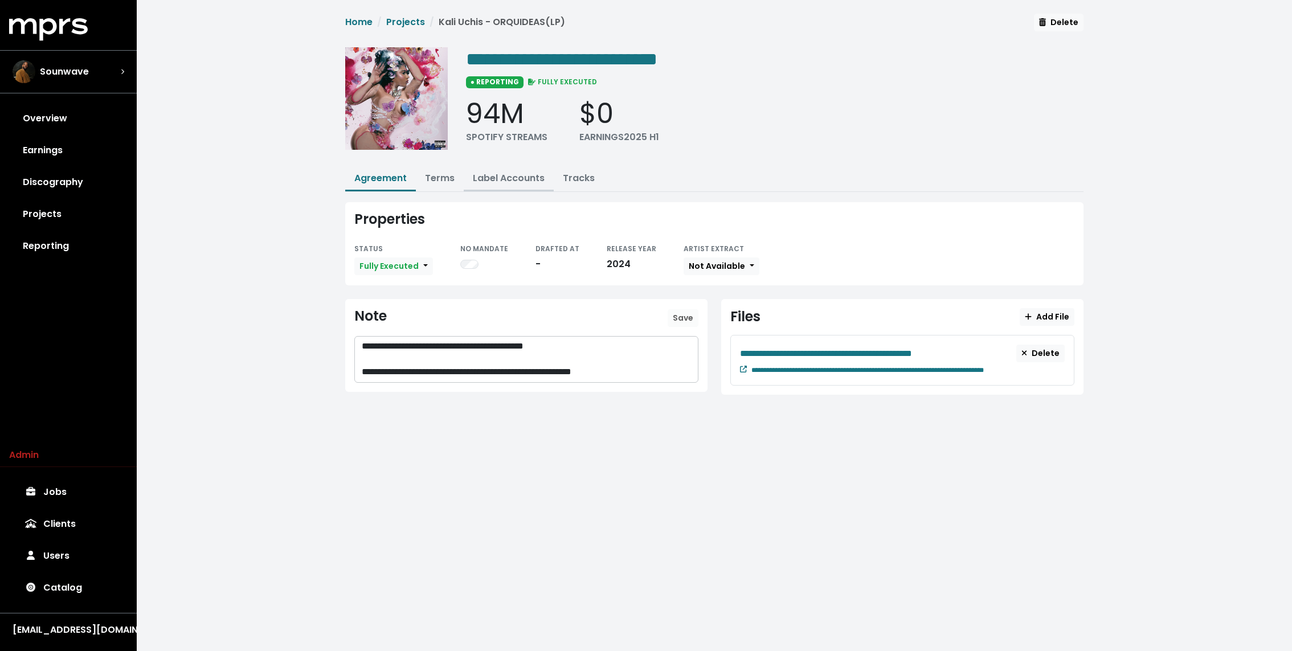
click at [502, 173] on link "Label Accounts" at bounding box center [509, 177] width 72 height 13
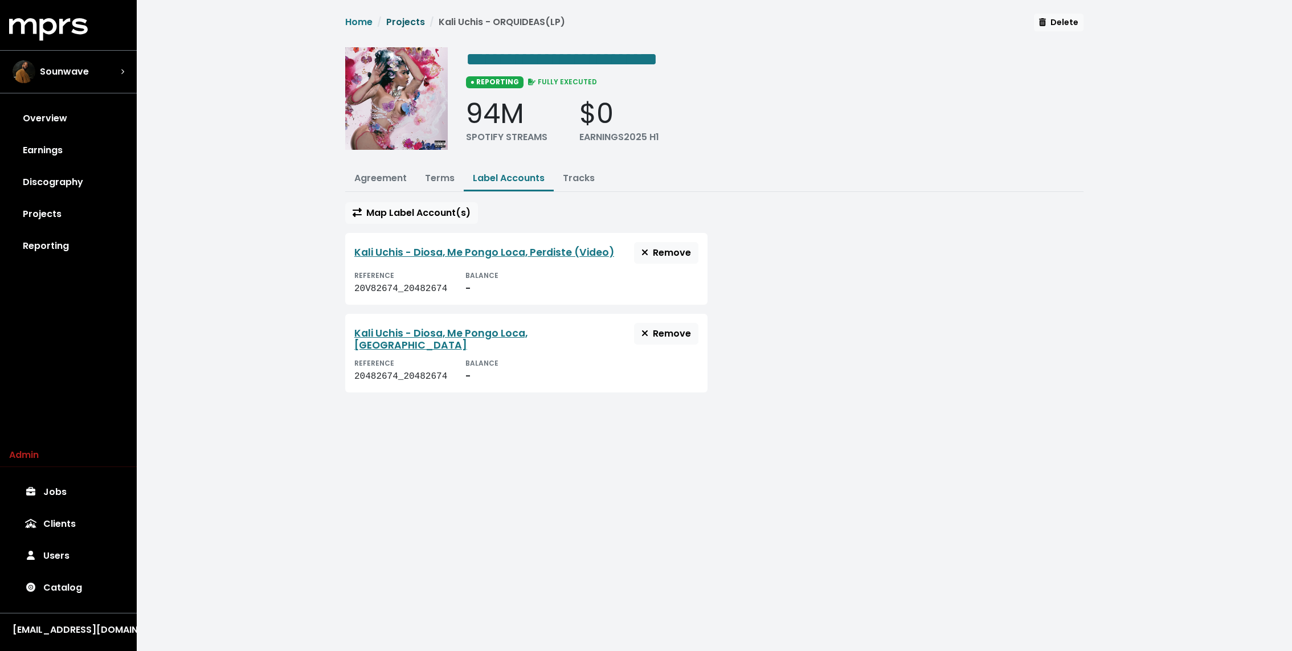
click at [401, 27] on link "Projects" at bounding box center [405, 21] width 39 height 13
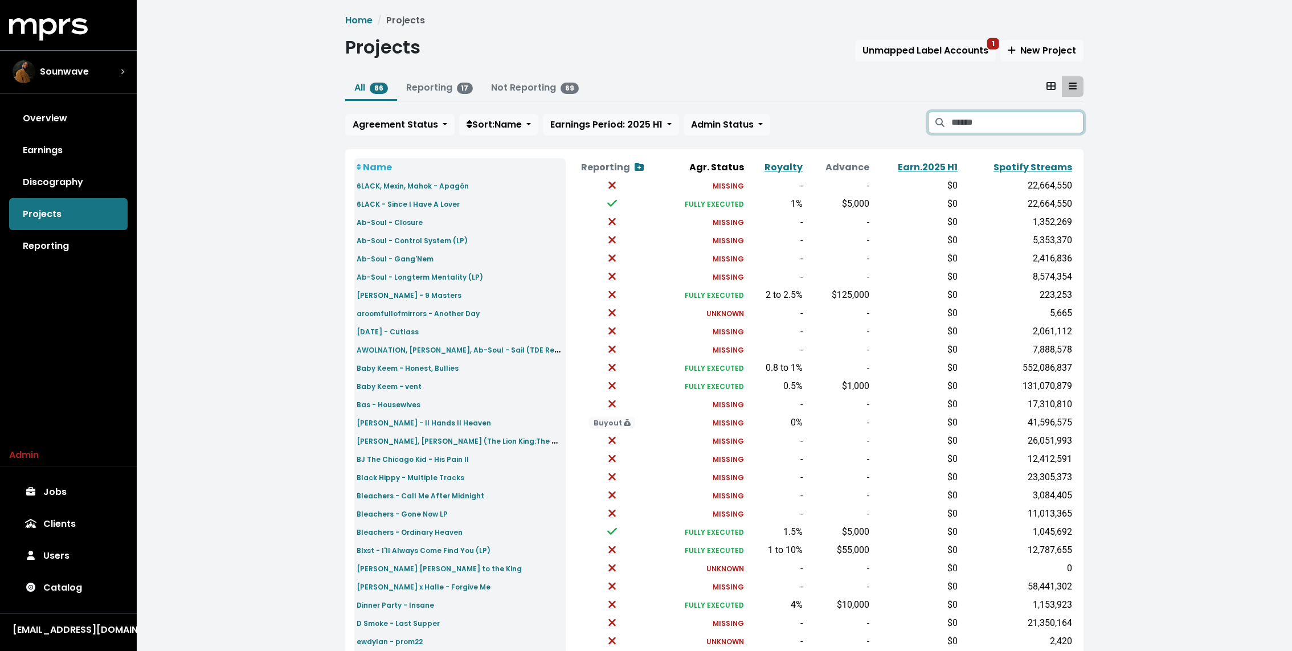
click at [980, 118] on input "Search projects" at bounding box center [1017, 123] width 132 height 22
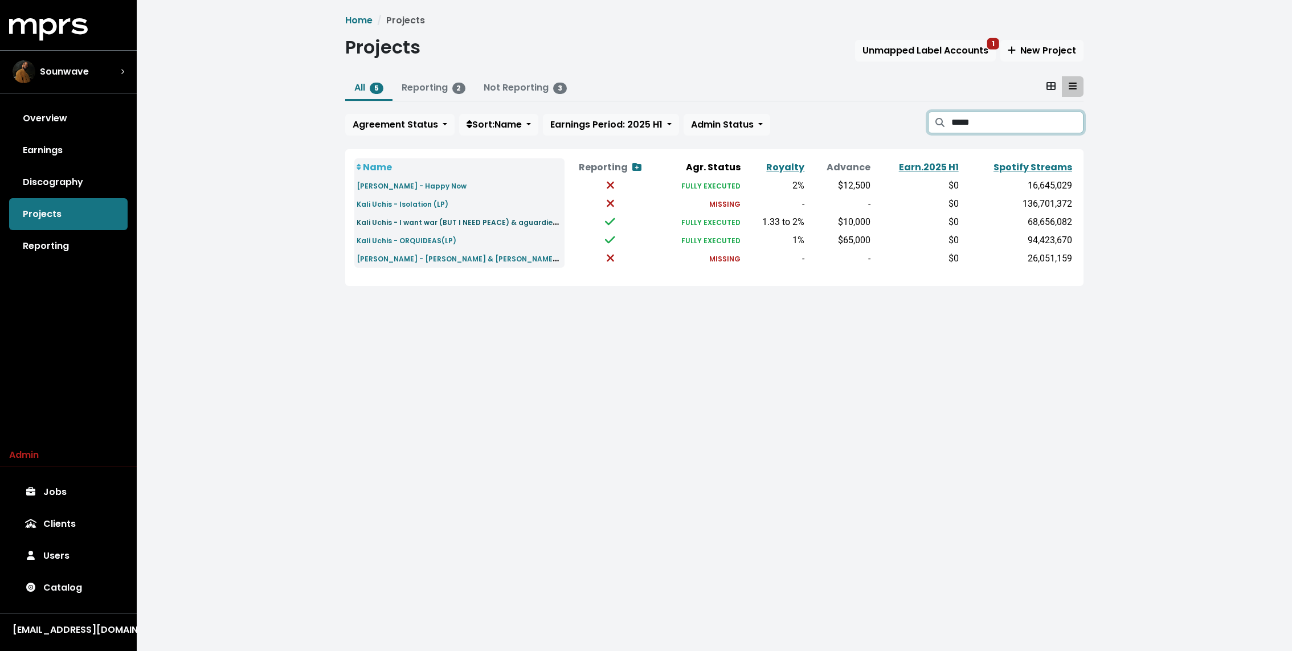
type input "*****"
click at [427, 220] on small "Kali Uchis - I want war (BUT I NEED PEACE) & aguardiente y limón" at bounding box center [495, 221] width 277 height 13
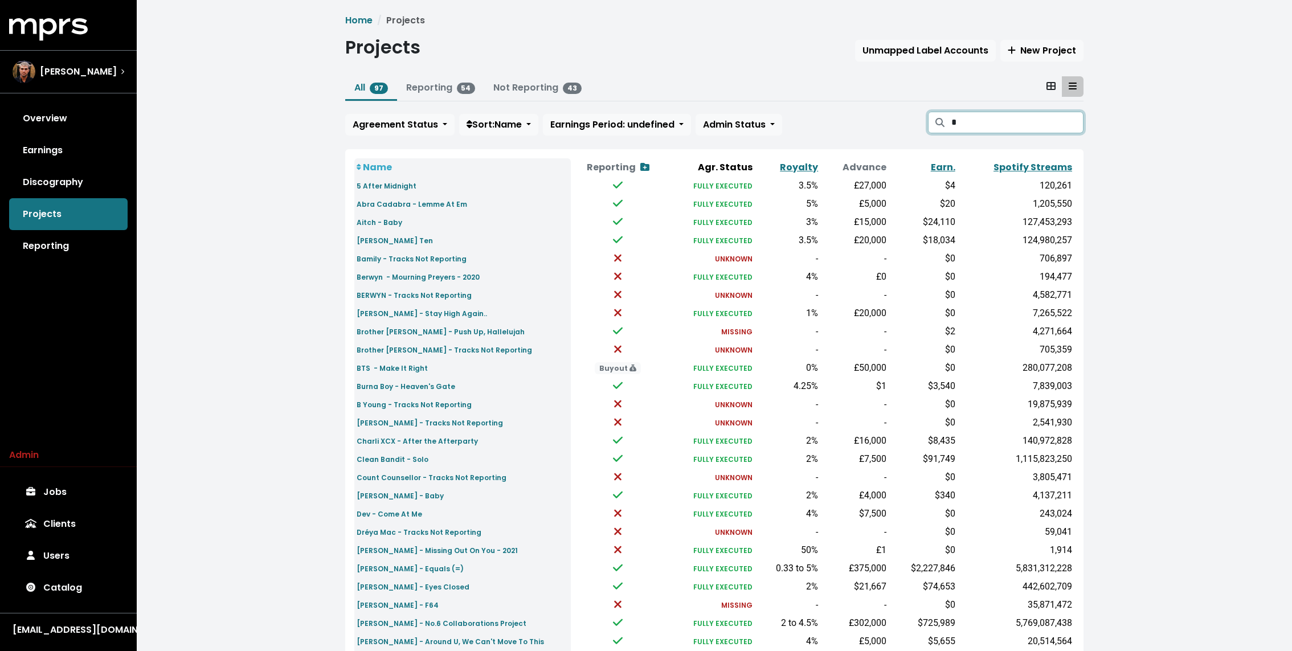
click at [1015, 126] on input "*" at bounding box center [1017, 123] width 132 height 22
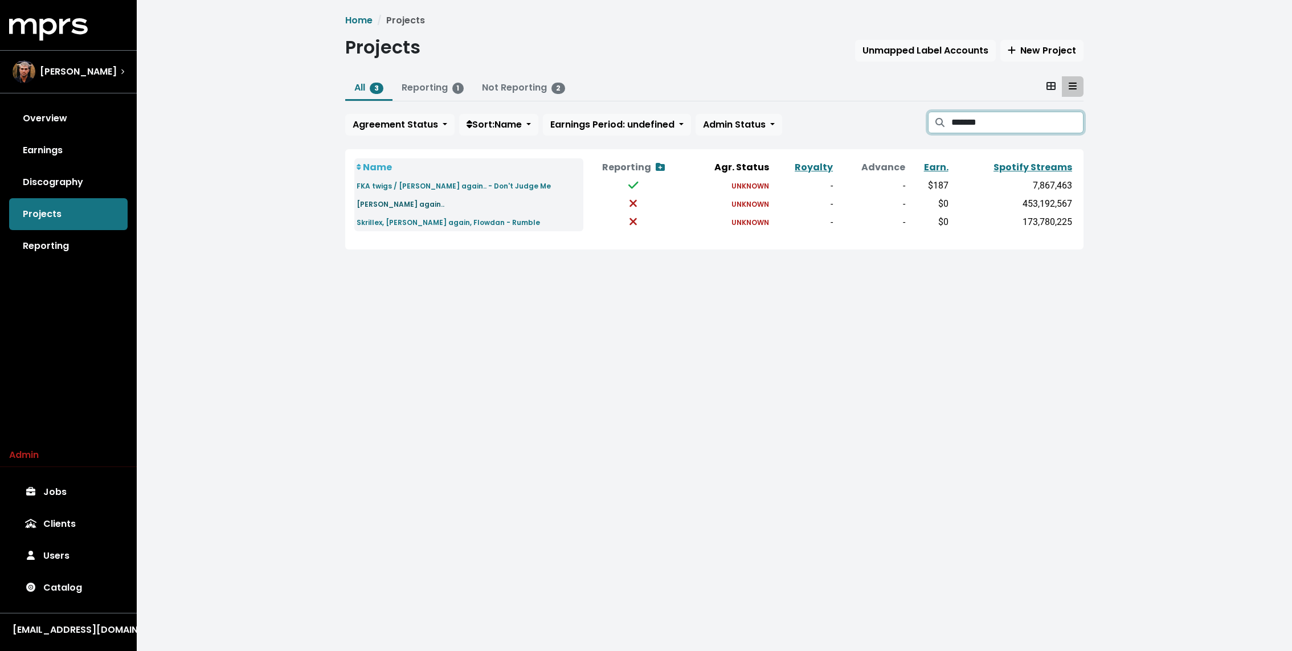
type input "*******"
click at [377, 205] on small "[PERSON_NAME] again.." at bounding box center [401, 204] width 88 height 10
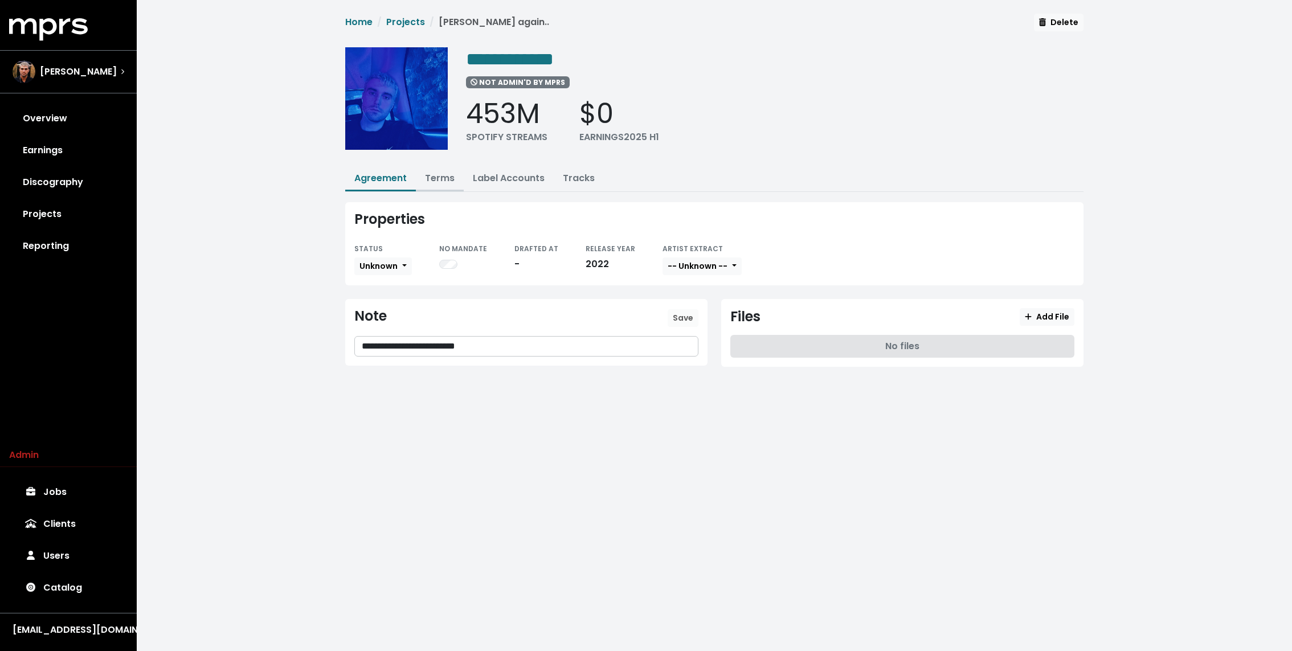
click at [445, 173] on link "Terms" at bounding box center [440, 177] width 30 height 13
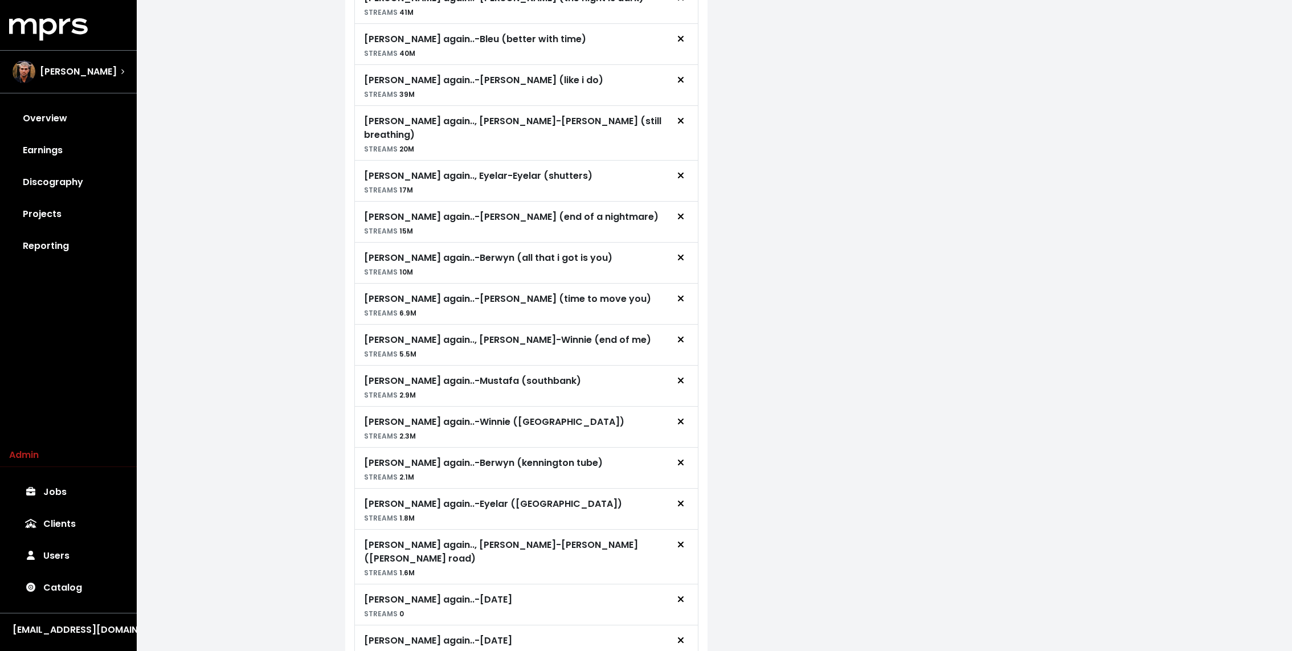
scroll to position [456, 0]
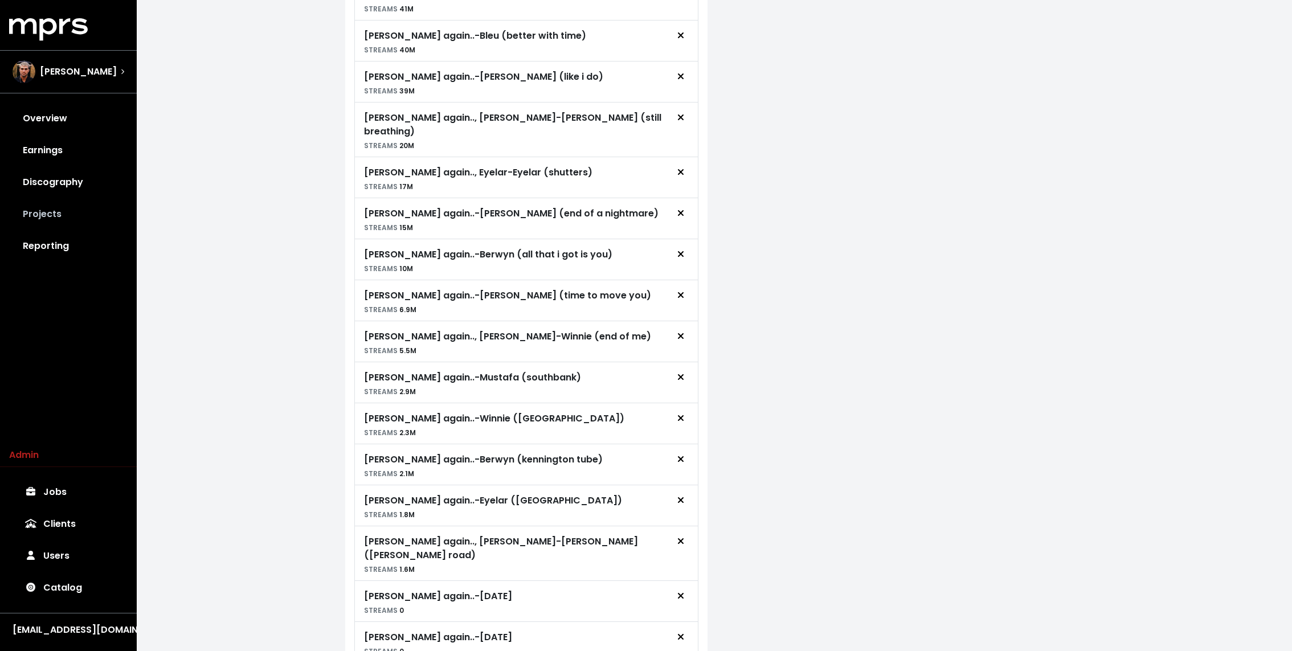
click at [45, 211] on link "Projects" at bounding box center [68, 214] width 118 height 32
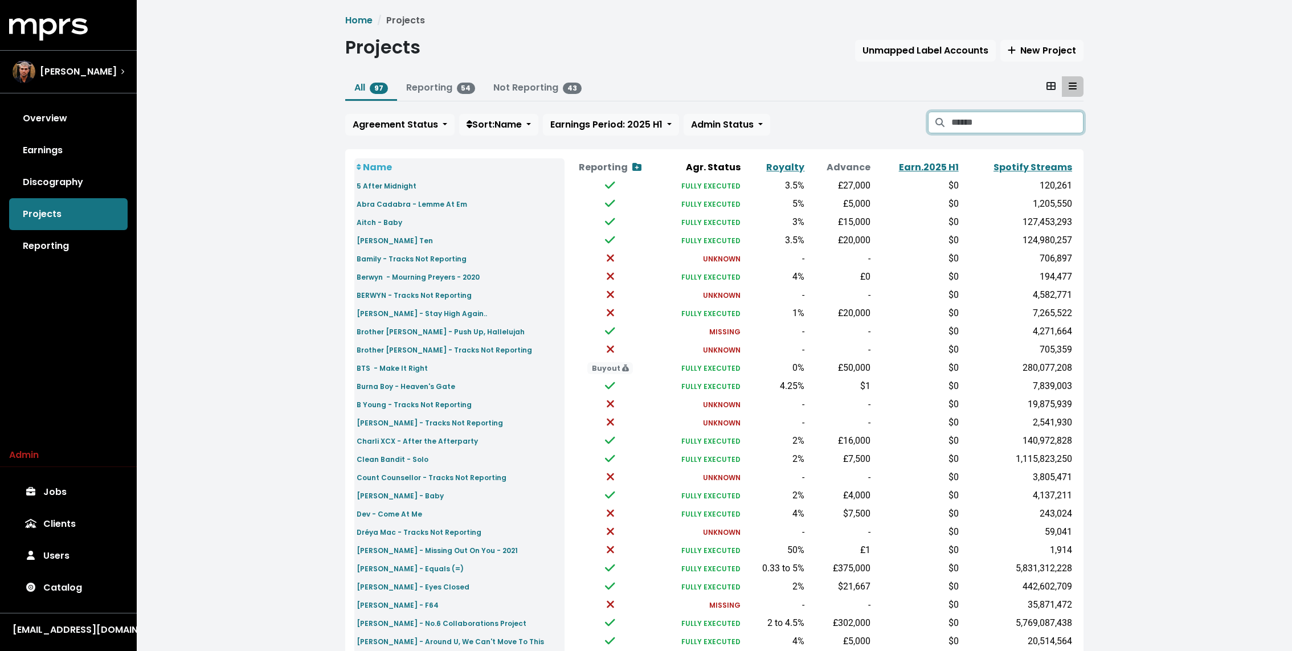
click at [1008, 117] on input "Search projects" at bounding box center [1017, 123] width 132 height 22
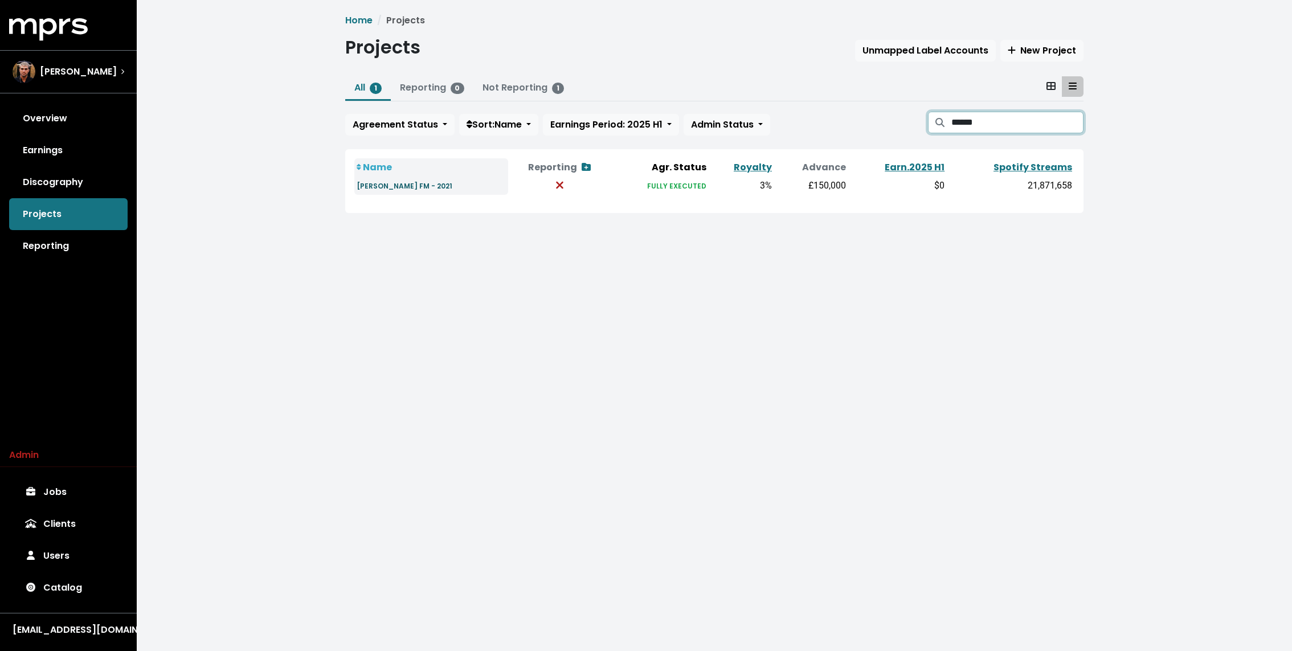
type input "******"
click at [385, 188] on small "[PERSON_NAME] FM - 2021" at bounding box center [405, 186] width 96 height 10
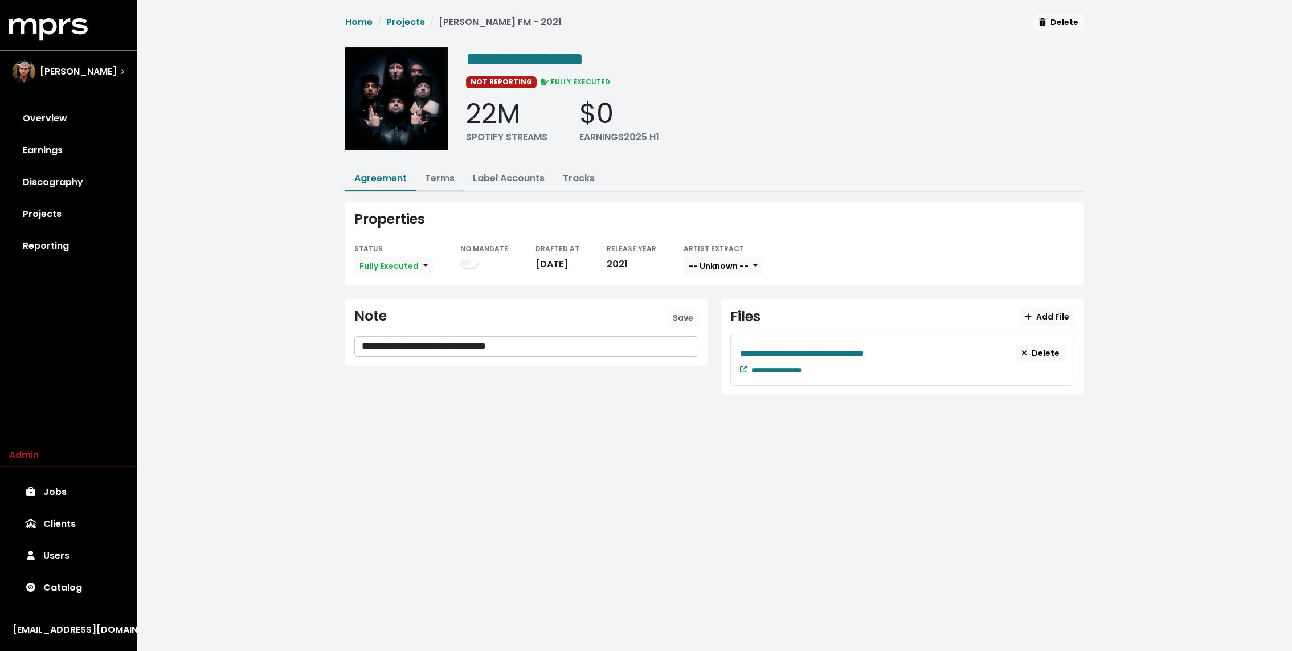
click at [437, 174] on link "Terms" at bounding box center [440, 177] width 30 height 13
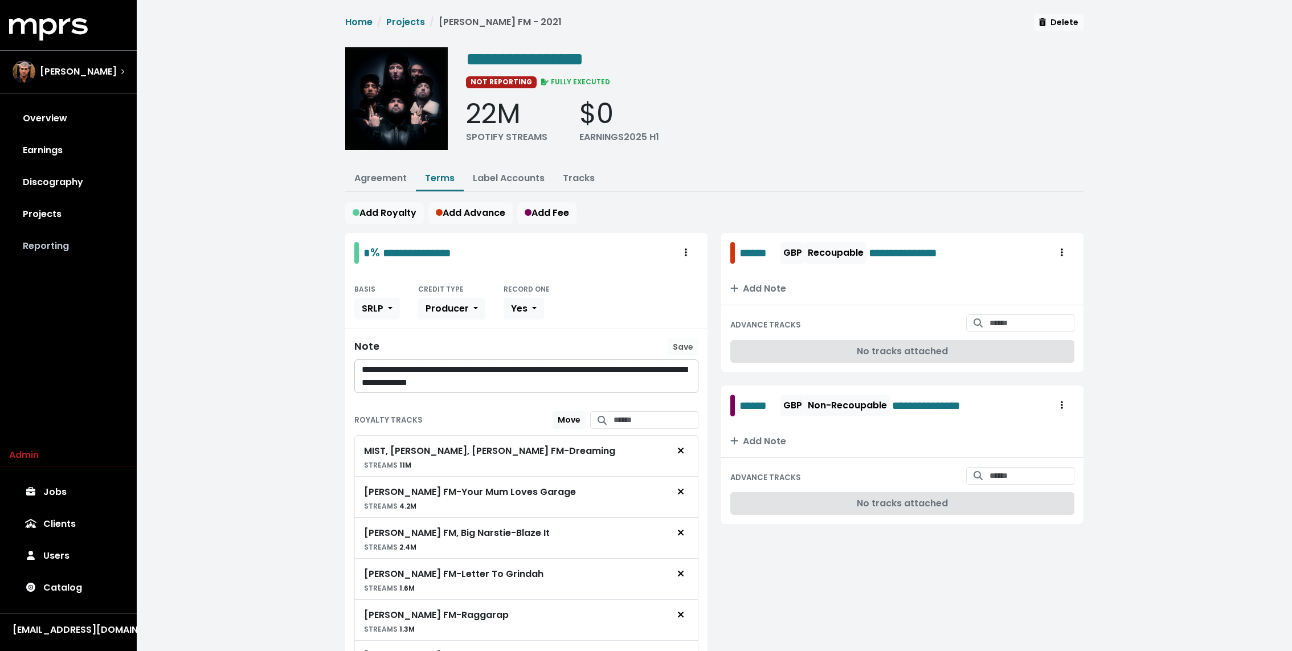
click at [63, 245] on link "Reporting" at bounding box center [68, 246] width 118 height 32
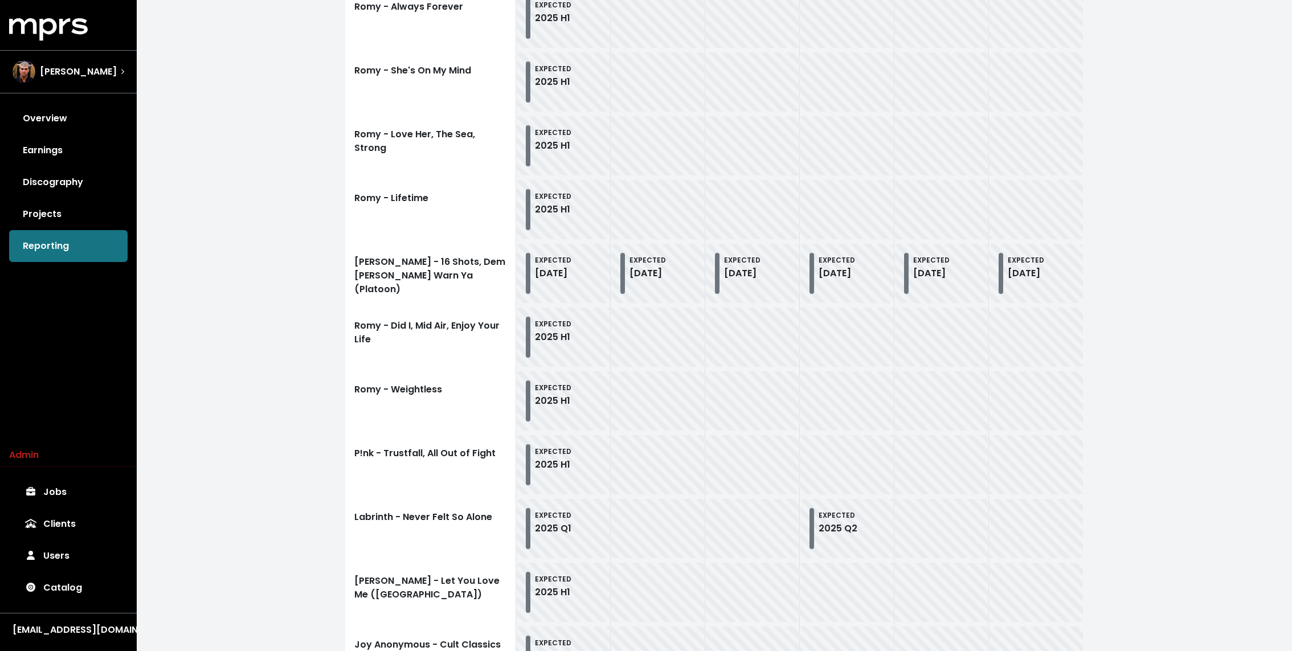
scroll to position [1145, 0]
